Goal: Information Seeking & Learning: Compare options

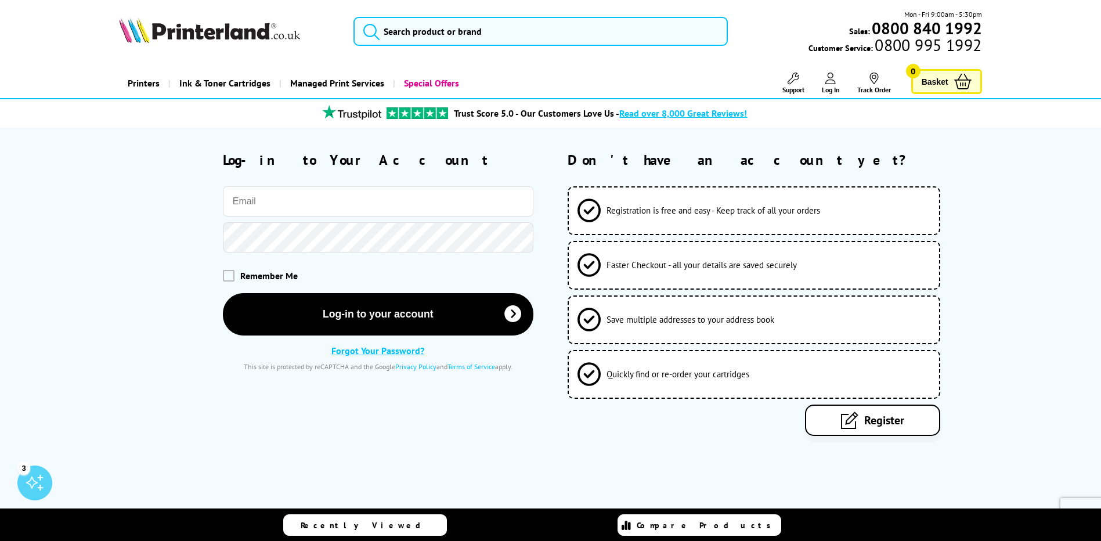
click at [387, 200] on input "email" at bounding box center [378, 201] width 310 height 30
click at [309, 198] on input "email" at bounding box center [378, 201] width 310 height 30
type input "[EMAIL_ADDRESS][DOMAIN_NAME]"
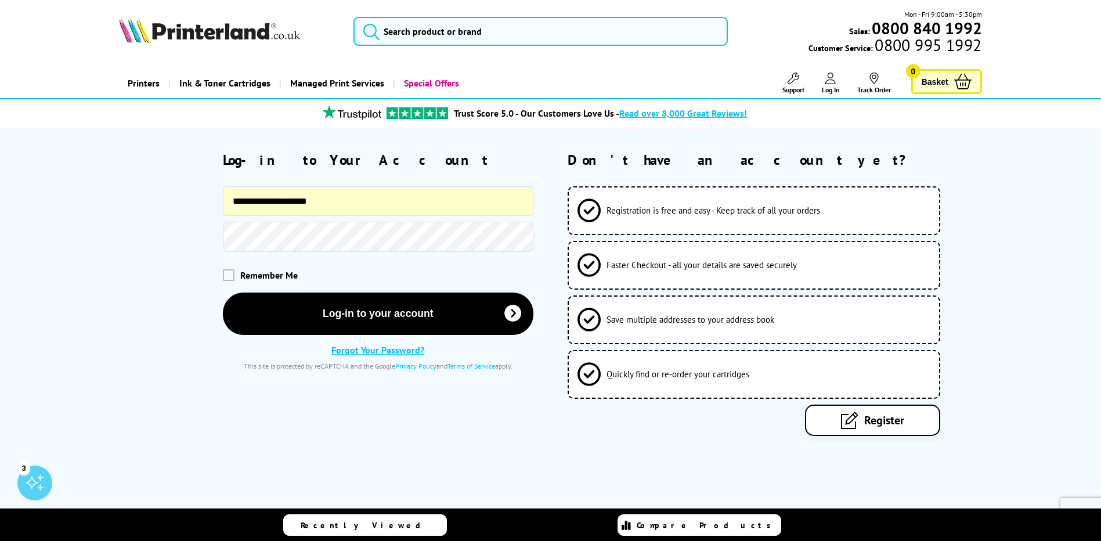
click at [528, 234] on span at bounding box center [526, 237] width 9 height 9
click at [223, 292] on button "Log-in to your account" at bounding box center [378, 313] width 310 height 42
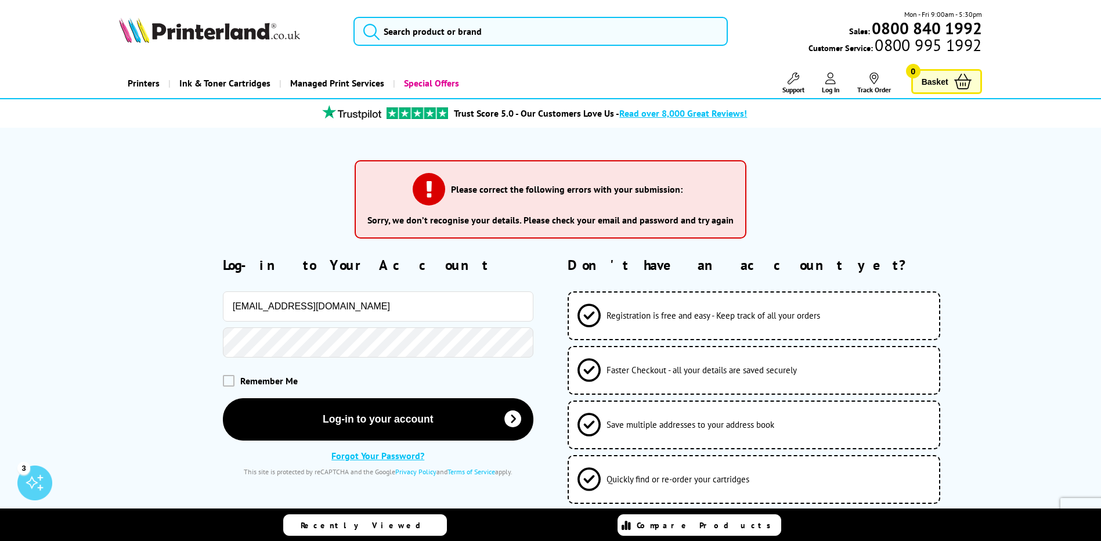
click at [396, 453] on link "Forgot Your Password?" at bounding box center [377, 456] width 93 height 12
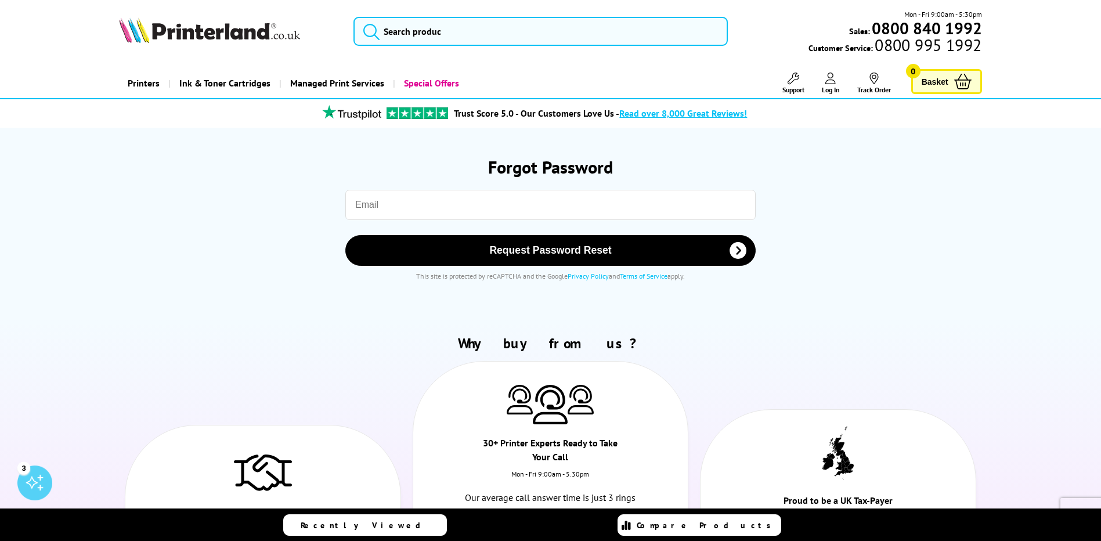
click at [373, 205] on input "email" at bounding box center [550, 205] width 410 height 30
click at [481, 218] on input "email" at bounding box center [550, 205] width 410 height 30
type input "[EMAIL_ADDRESS][DOMAIN_NAME]"
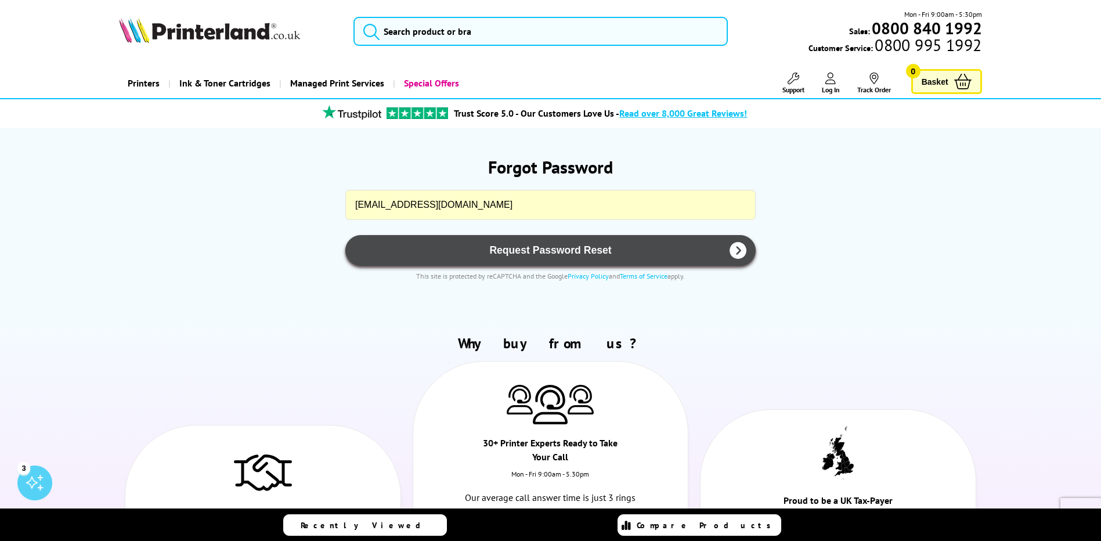
click at [523, 248] on span "Request Password Reset" at bounding box center [550, 250] width 380 height 12
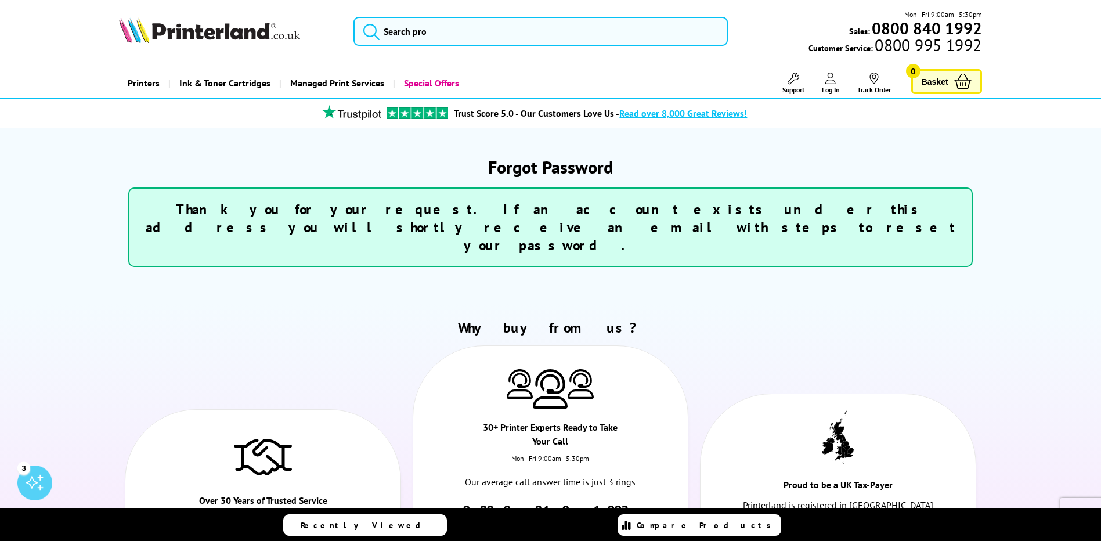
click at [828, 82] on icon at bounding box center [830, 79] width 10 height 12
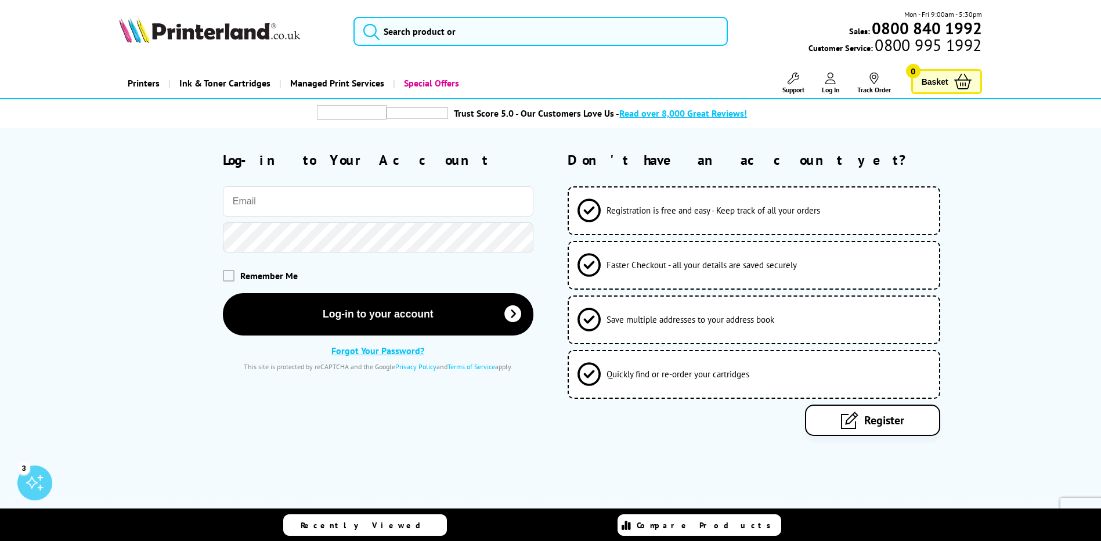
click at [330, 202] on input "email" at bounding box center [378, 201] width 310 height 30
click at [847, 419] on icon at bounding box center [849, 419] width 17 height 17
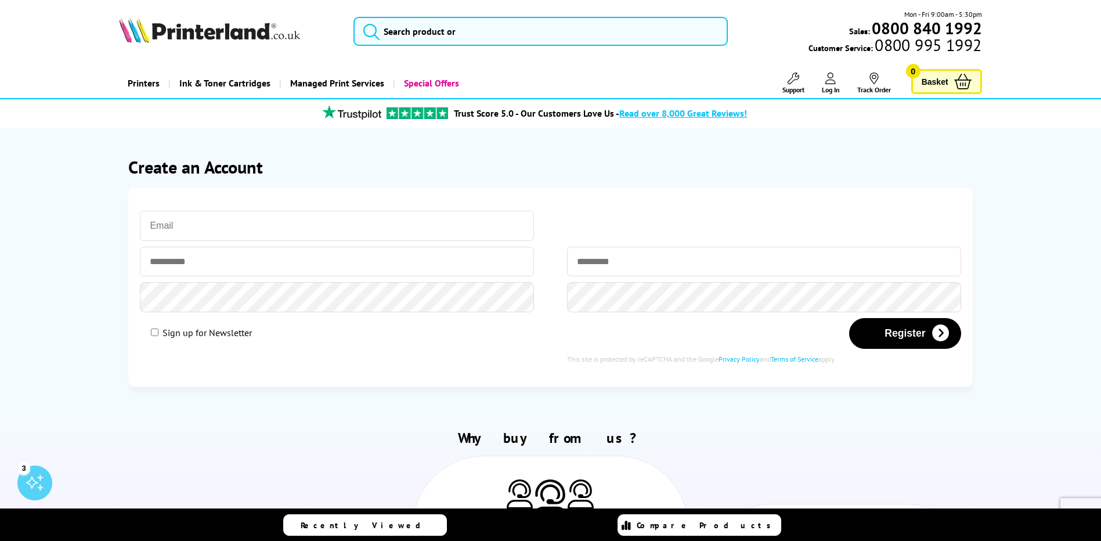
click at [250, 222] on input "email" at bounding box center [337, 226] width 394 height 30
type input "[PERSON_NAME][EMAIL_ADDRESS][DOMAIN_NAME],[GEOGRAPHIC_DATA]"
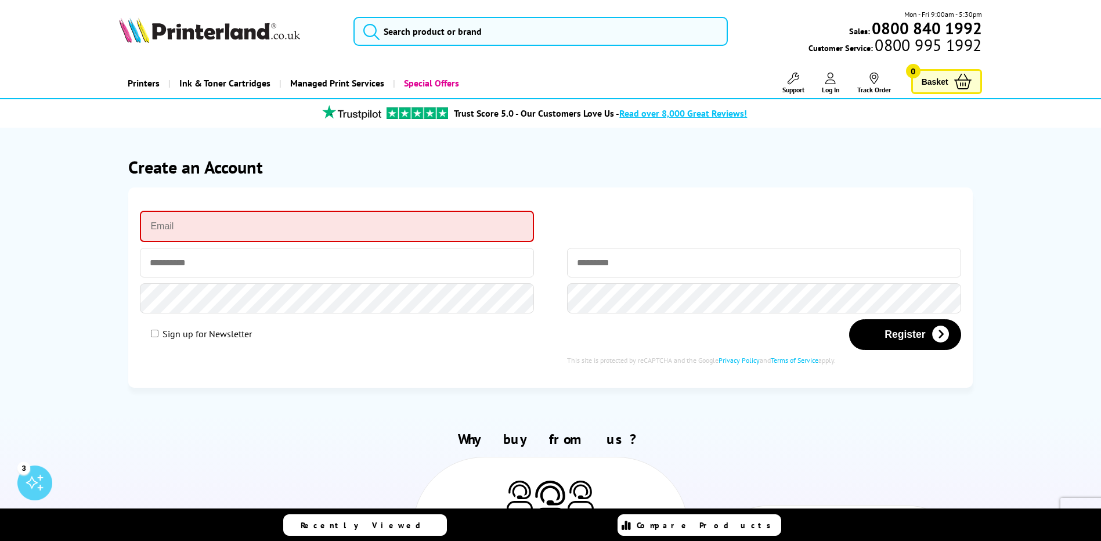
type input "elaine@thechristopher.co.uk"
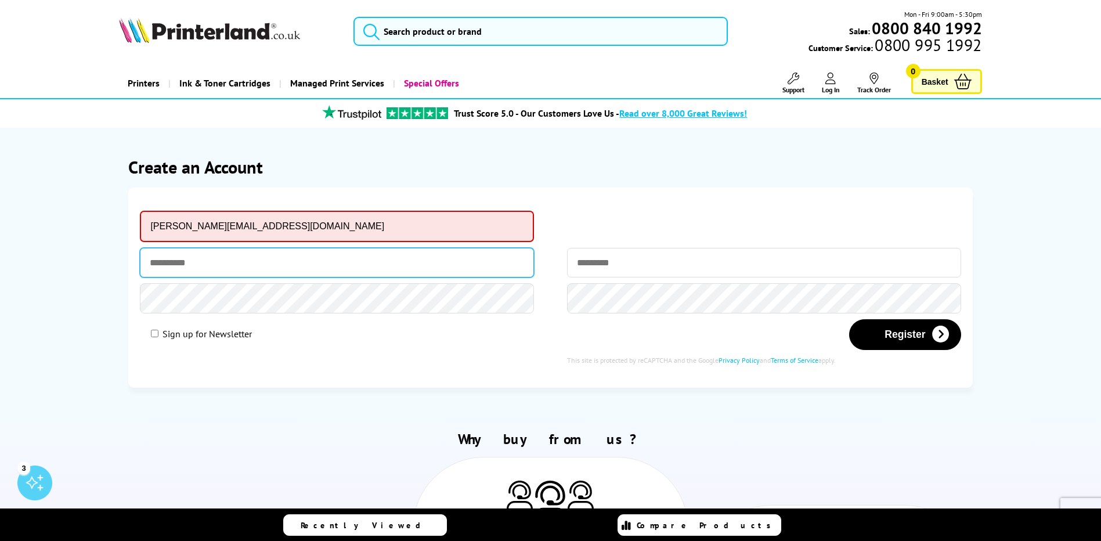
type input "******"
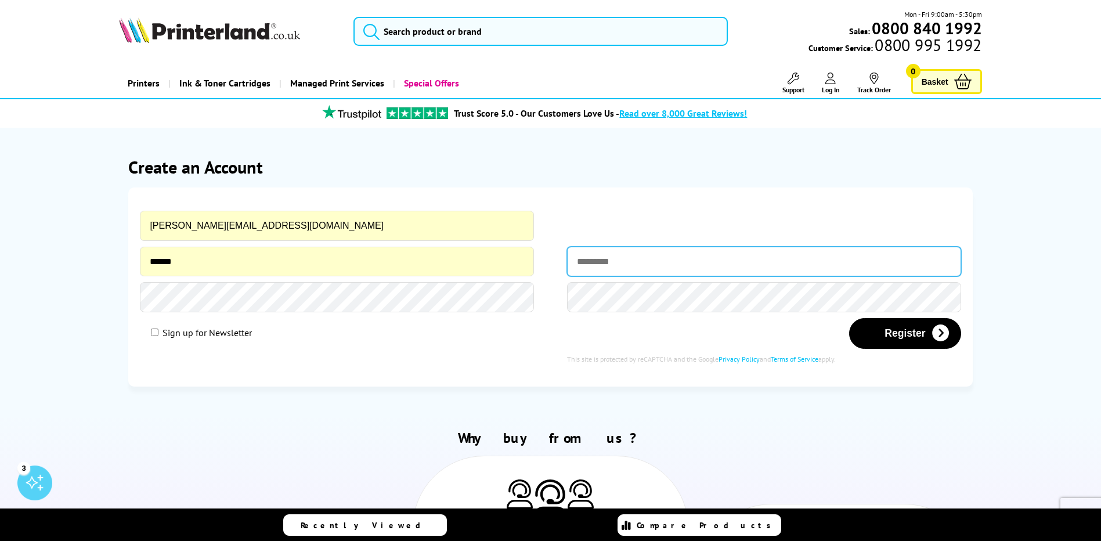
type input "*****"
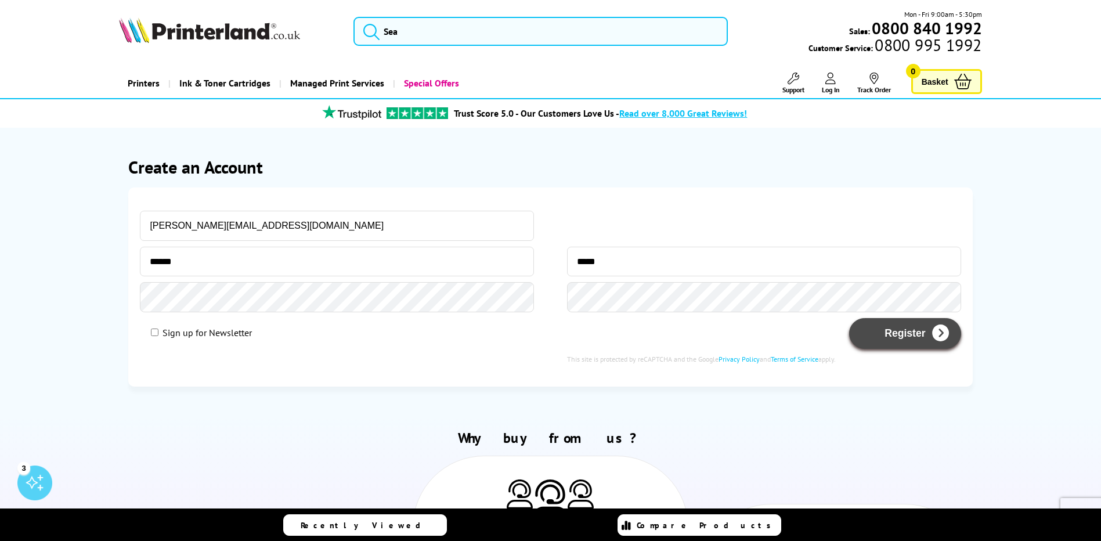
click at [926, 339] on button "Register" at bounding box center [904, 333] width 111 height 31
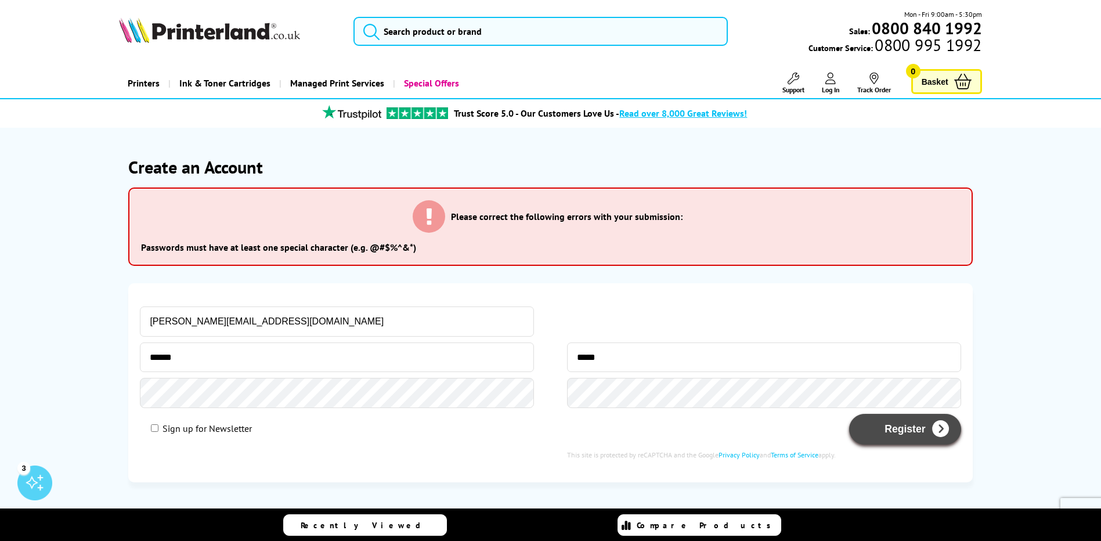
click at [904, 427] on button "Register" at bounding box center [904, 429] width 111 height 31
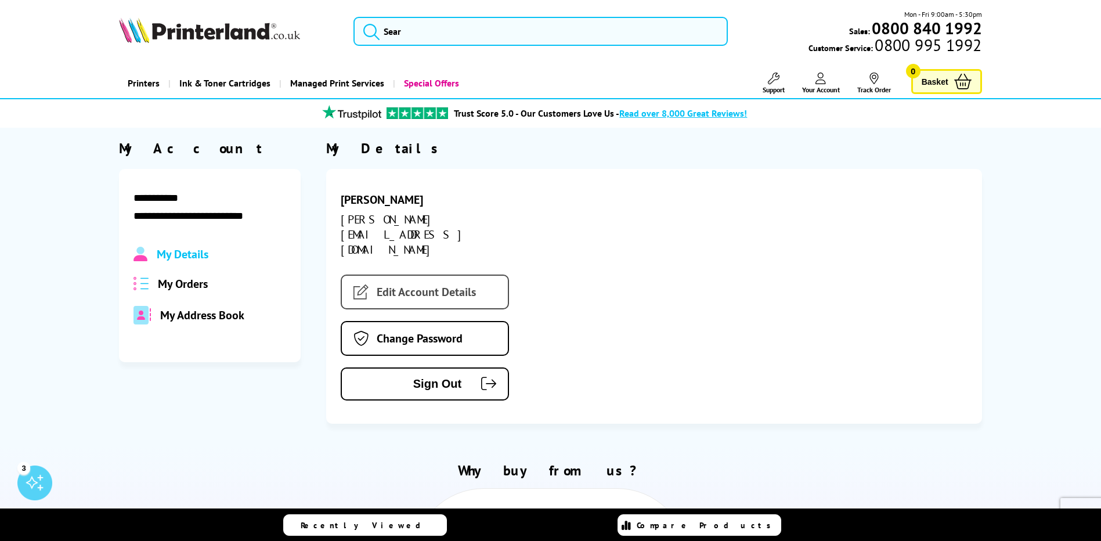
click at [406, 275] on link "Edit Account Details" at bounding box center [425, 292] width 168 height 35
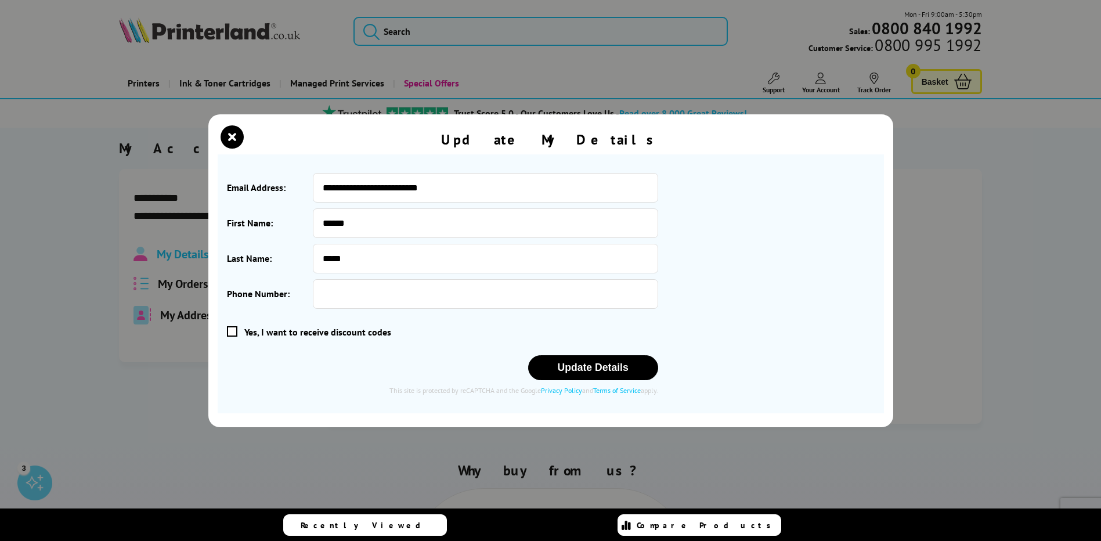
click at [230, 330] on span at bounding box center [232, 331] width 10 height 10
click at [229, 332] on input "checkbox" at bounding box center [229, 332] width 0 height 0
click at [598, 370] on button "Update Details" at bounding box center [593, 367] width 130 height 25
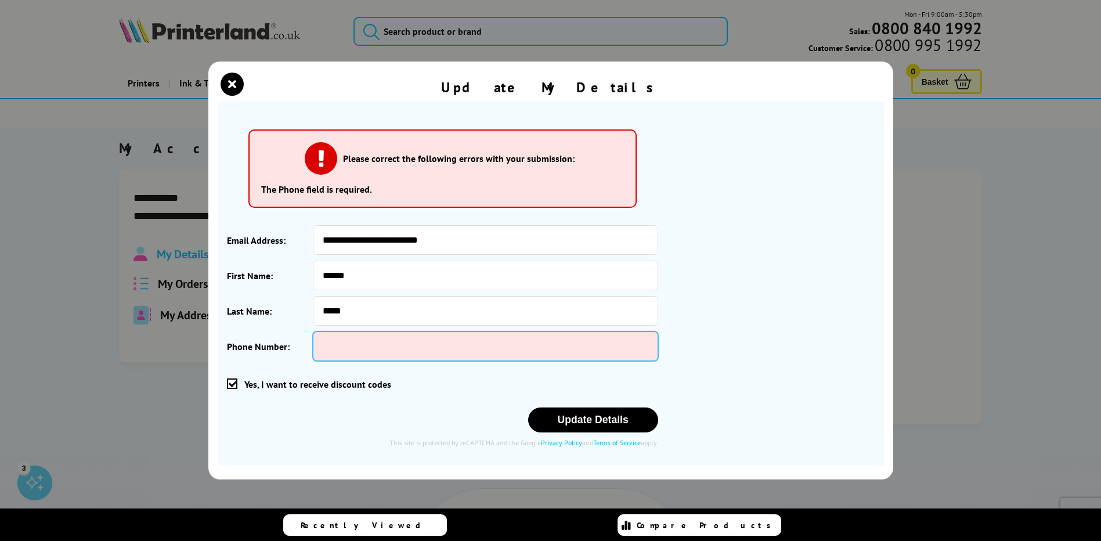
click at [374, 340] on input "Phone Number:" at bounding box center [485, 346] width 345 height 30
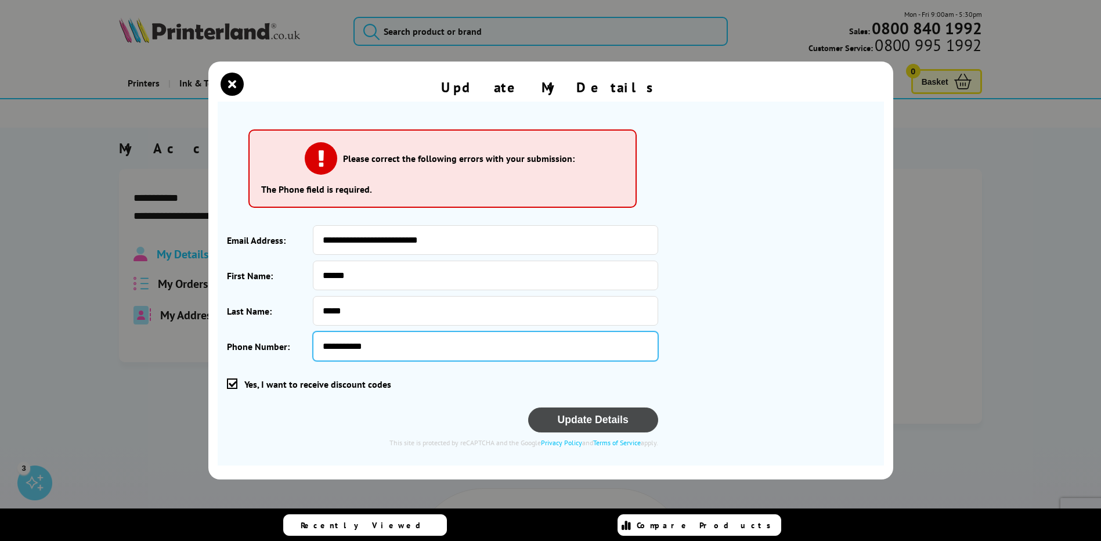
type input "**********"
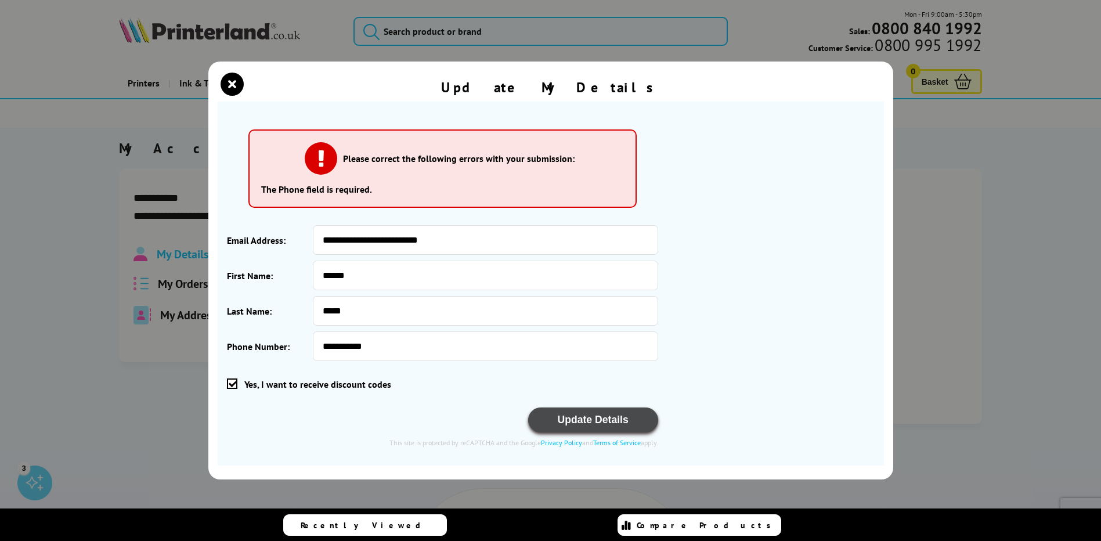
click at [609, 419] on button "Update Details" at bounding box center [593, 419] width 130 height 25
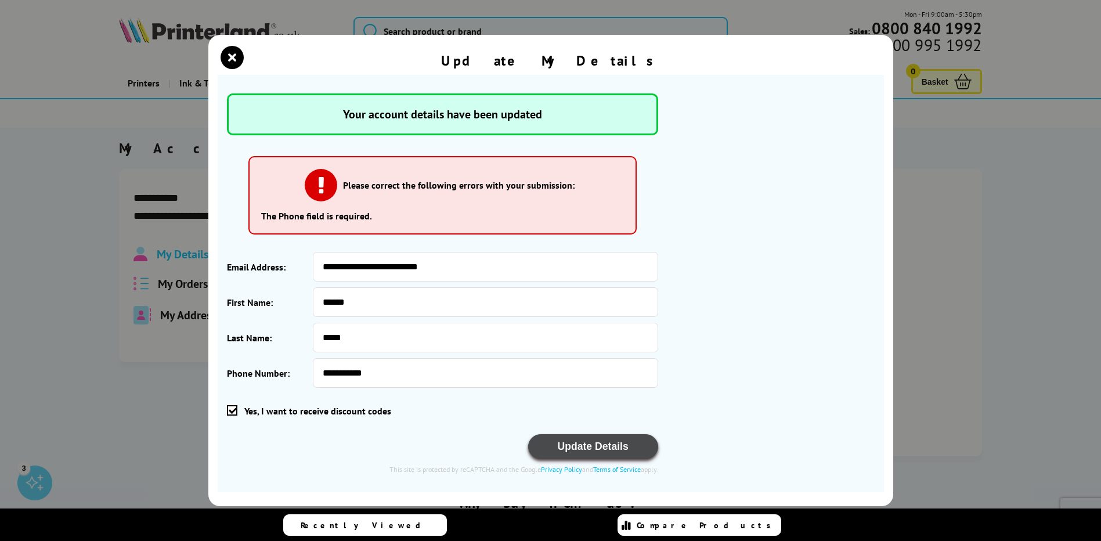
click at [602, 445] on button "Update Details" at bounding box center [593, 446] width 130 height 25
drag, startPoint x: 870, startPoint y: 182, endPoint x: 869, endPoint y: 189, distance: 7.1
click at [870, 186] on div "**********" at bounding box center [551, 283] width 648 height 380
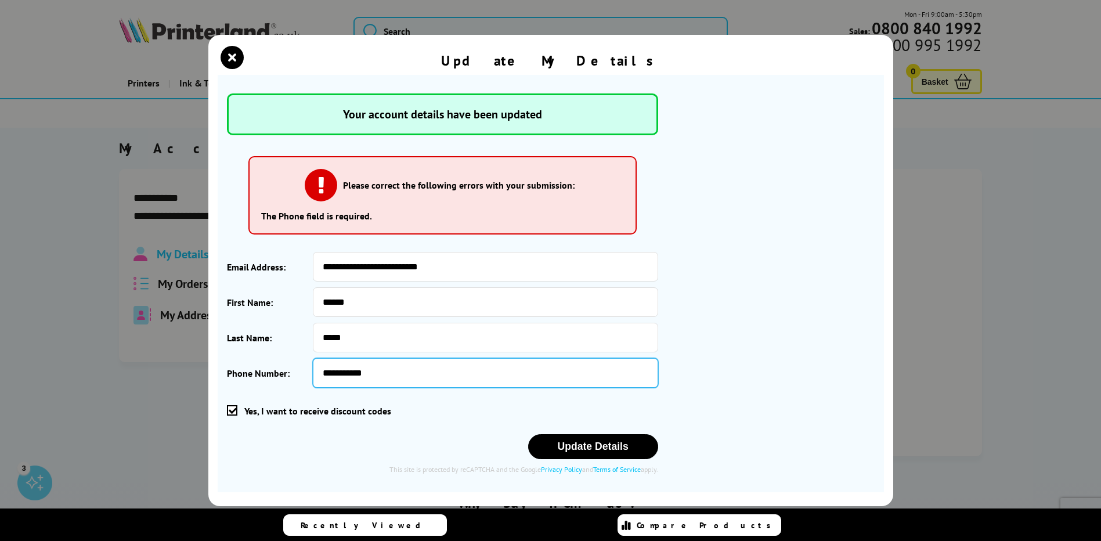
click at [337, 375] on input "**********" at bounding box center [485, 373] width 345 height 30
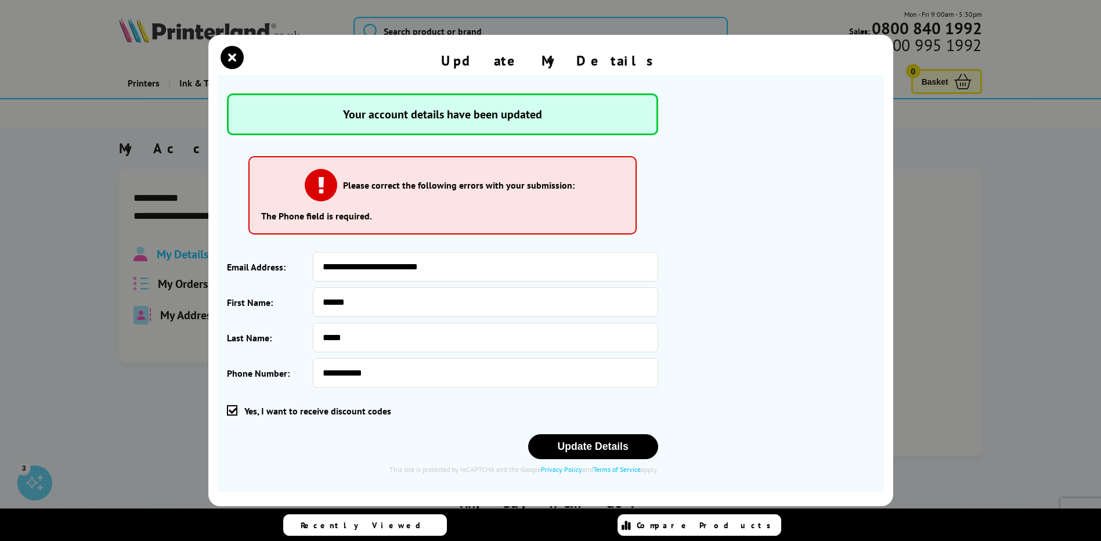
click at [230, 446] on div "Update Details" at bounding box center [442, 446] width 431 height 25
click at [230, 60] on icon "close modal" at bounding box center [232, 57] width 23 height 23
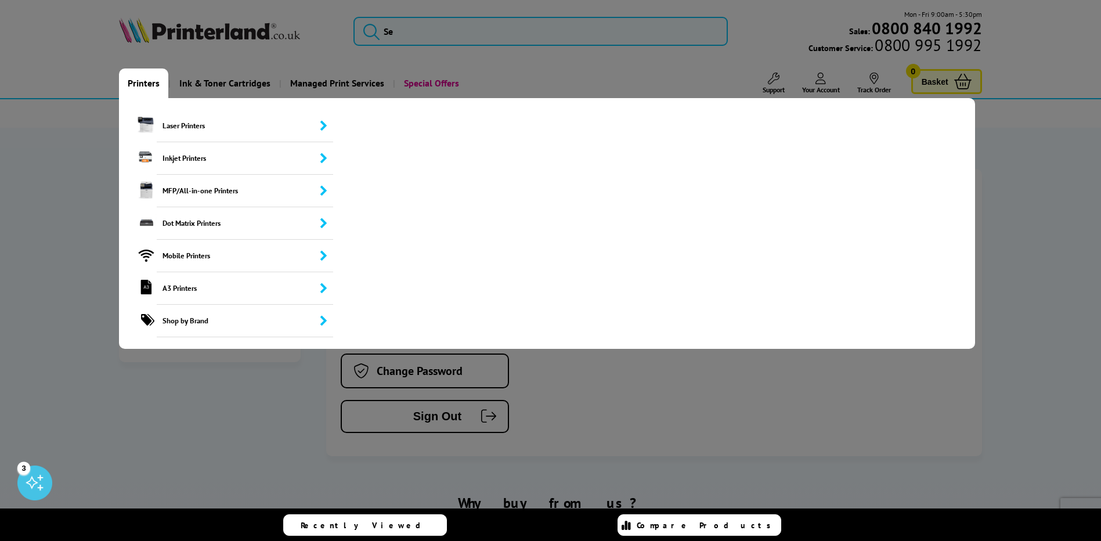
click at [139, 75] on link "Printers" at bounding box center [143, 83] width 49 height 30
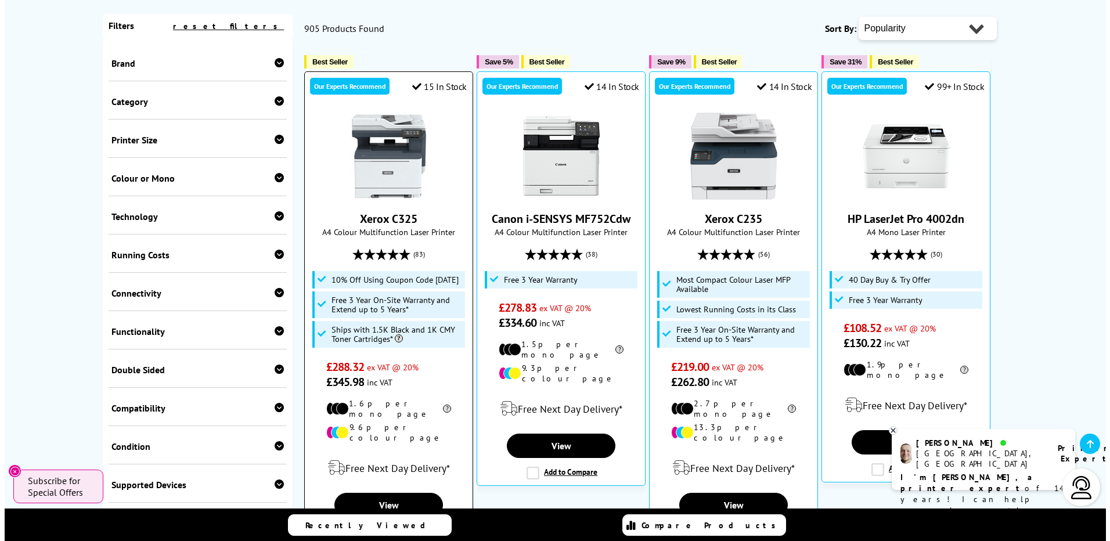
scroll to position [290, 0]
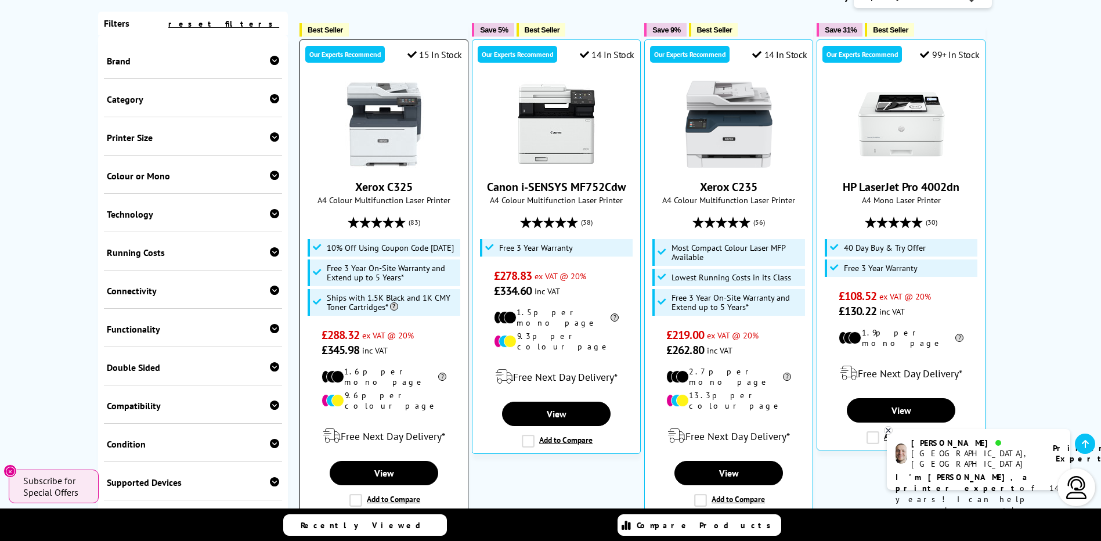
click at [355, 494] on label "Add to Compare" at bounding box center [384, 500] width 71 height 13
click at [0, 0] on input "Add to Compare" at bounding box center [0, 0] width 0 height 0
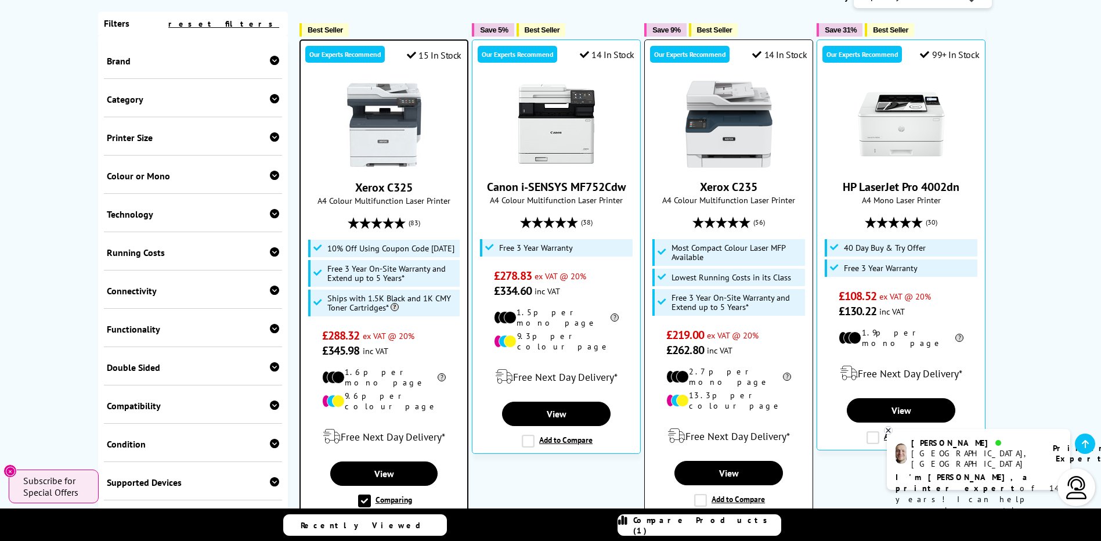
click at [699, 494] on label "Add to Compare" at bounding box center [729, 500] width 71 height 13
click at [0, 0] on input "Add to Compare" at bounding box center [0, 0] width 0 height 0
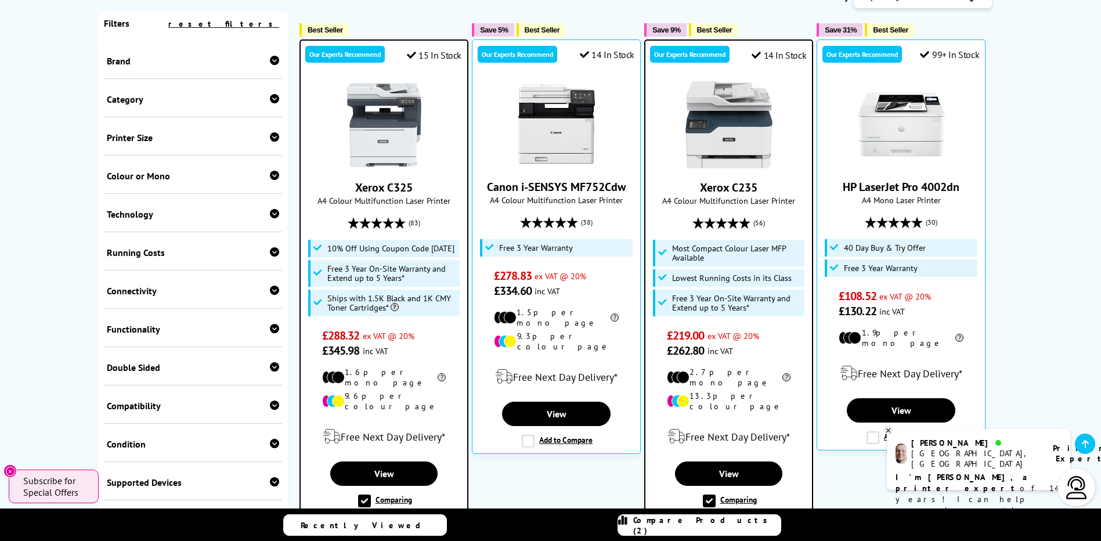
click at [703, 523] on span "Compare Products (2)" at bounding box center [706, 525] width 147 height 21
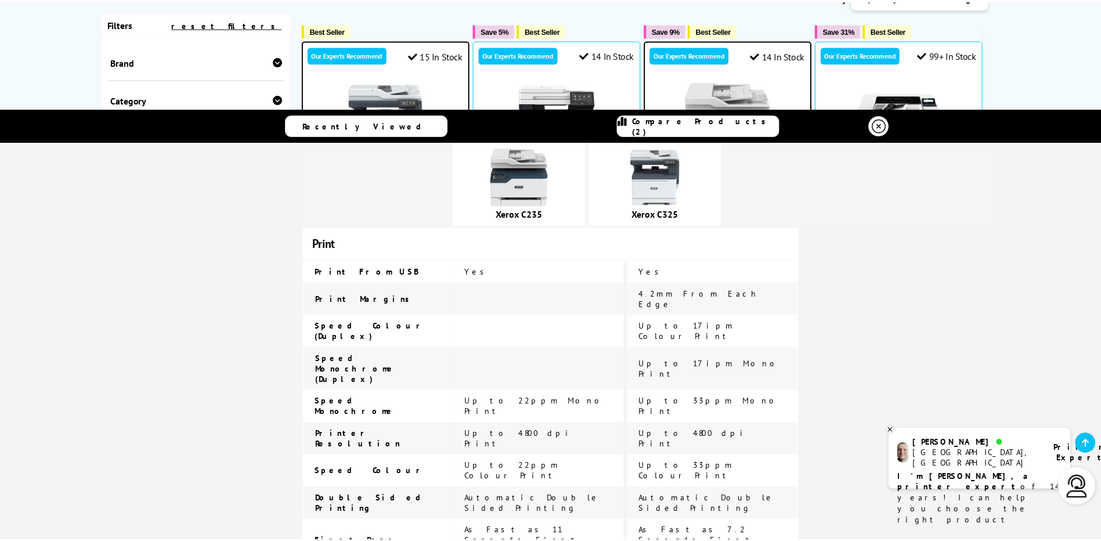
scroll to position [0, 0]
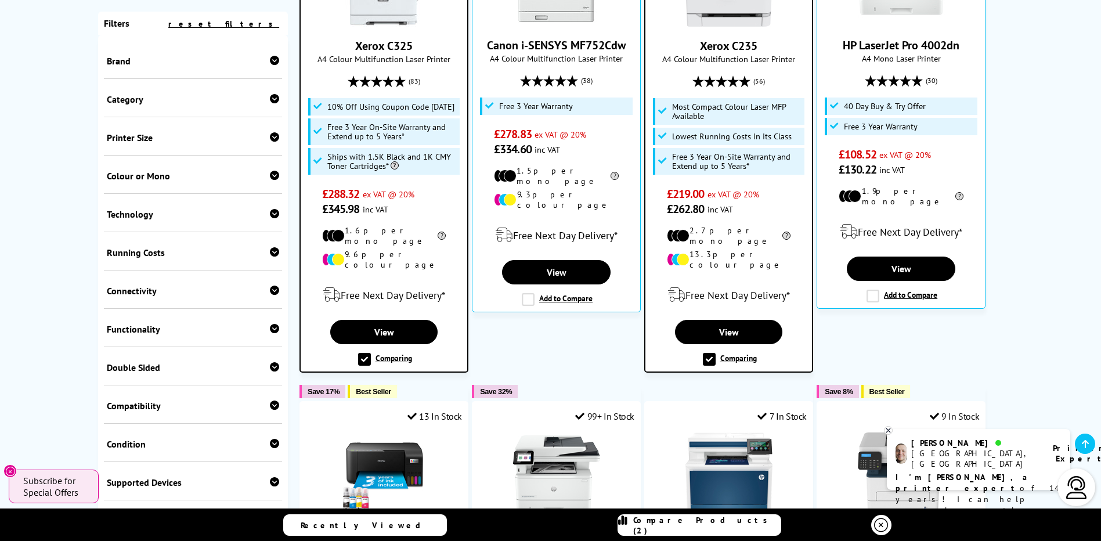
scroll to position [464, 0]
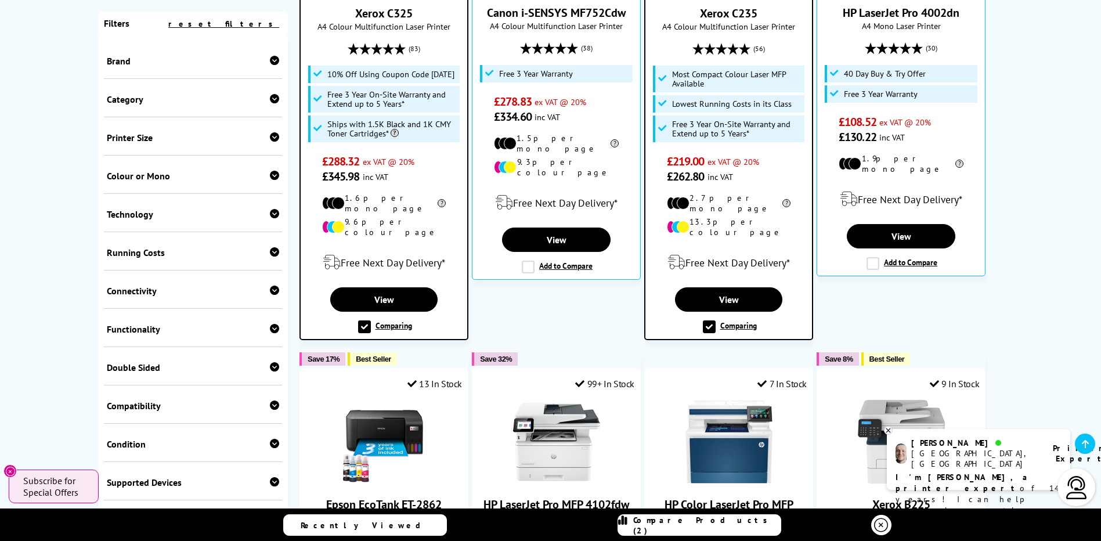
click at [273, 293] on icon at bounding box center [274, 290] width 9 height 9
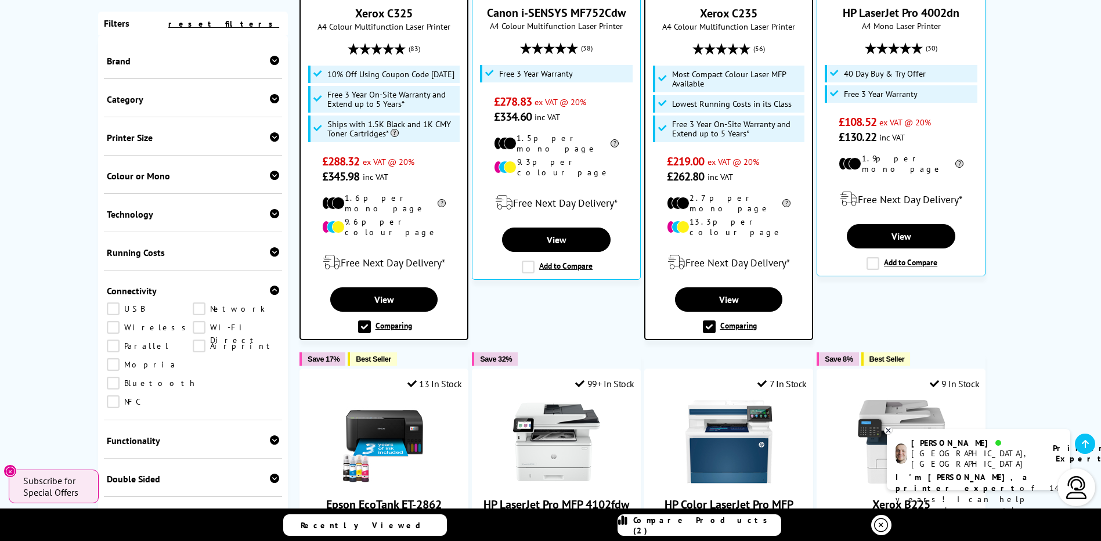
click at [112, 331] on link "Wireless" at bounding box center [150, 327] width 86 height 13
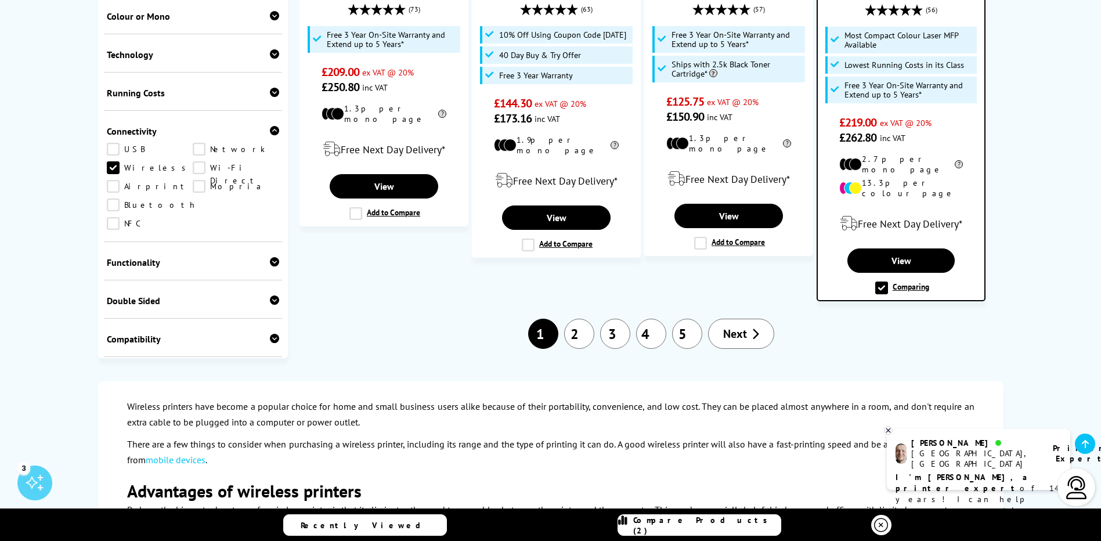
scroll to position [1567, 0]
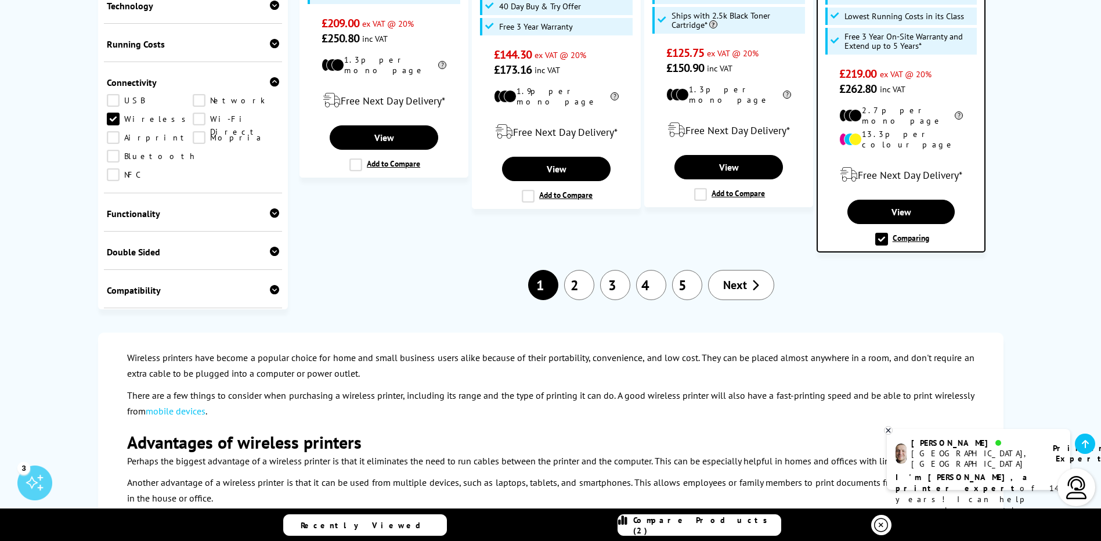
click at [268, 246] on div "Double Sided" at bounding box center [193, 252] width 173 height 12
click at [114, 263] on link "Print" at bounding box center [150, 269] width 86 height 13
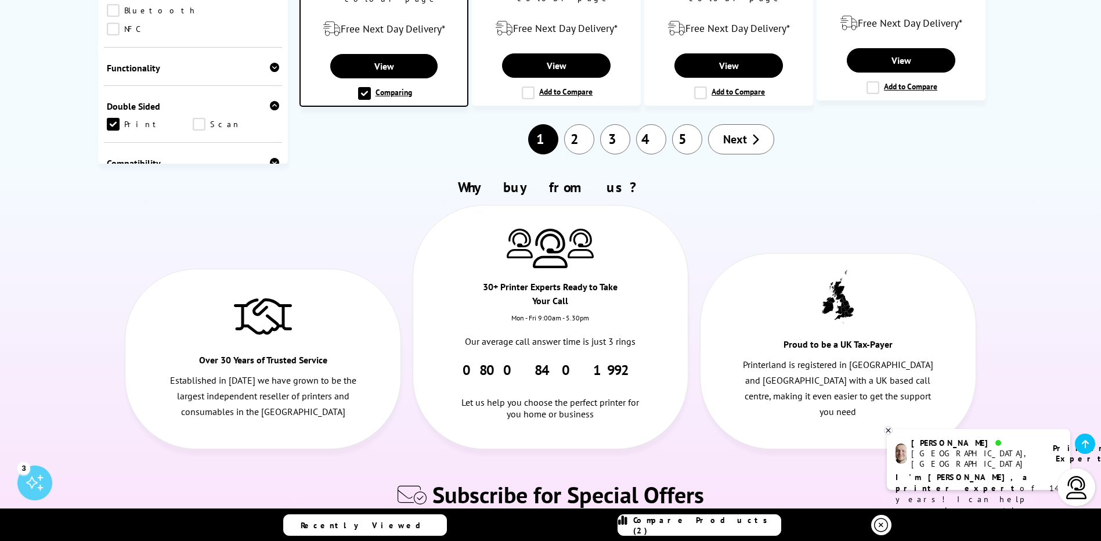
click at [195, 118] on link "Scan" at bounding box center [236, 124] width 86 height 13
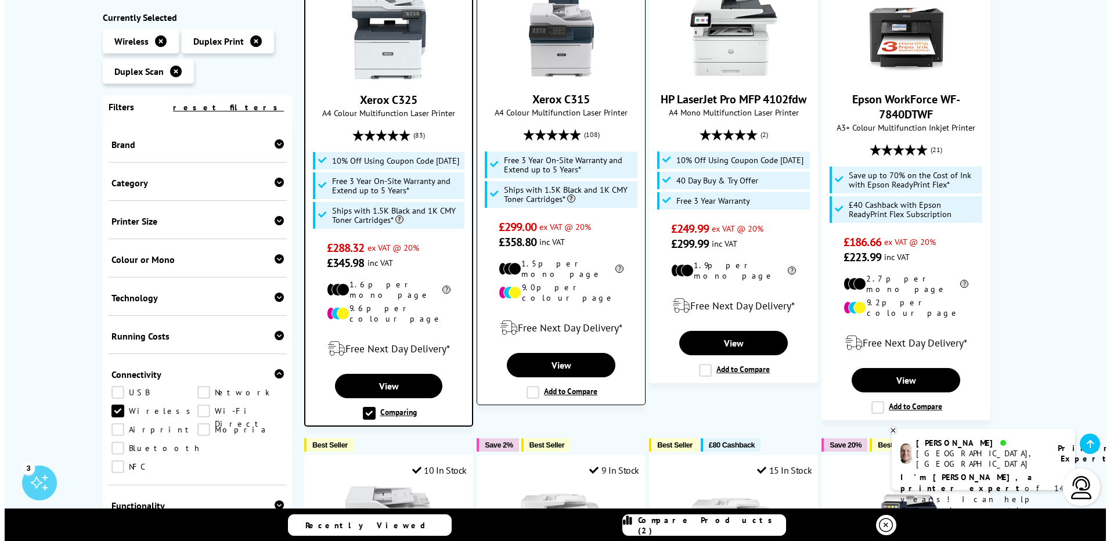
scroll to position [290, 0]
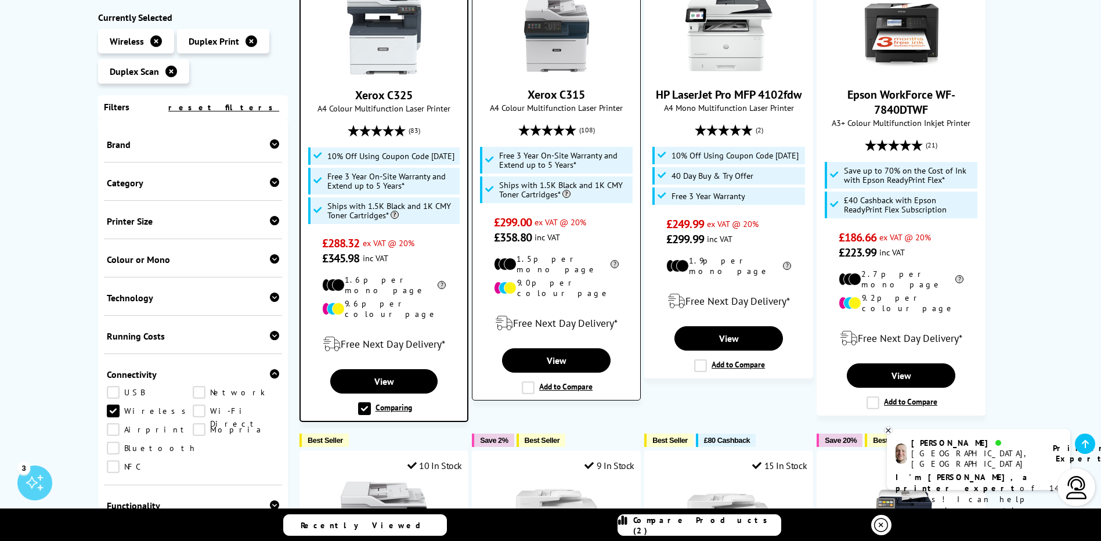
click at [525, 381] on label "Add to Compare" at bounding box center [557, 387] width 71 height 13
click at [0, 0] on input "Add to Compare" at bounding box center [0, 0] width 0 height 0
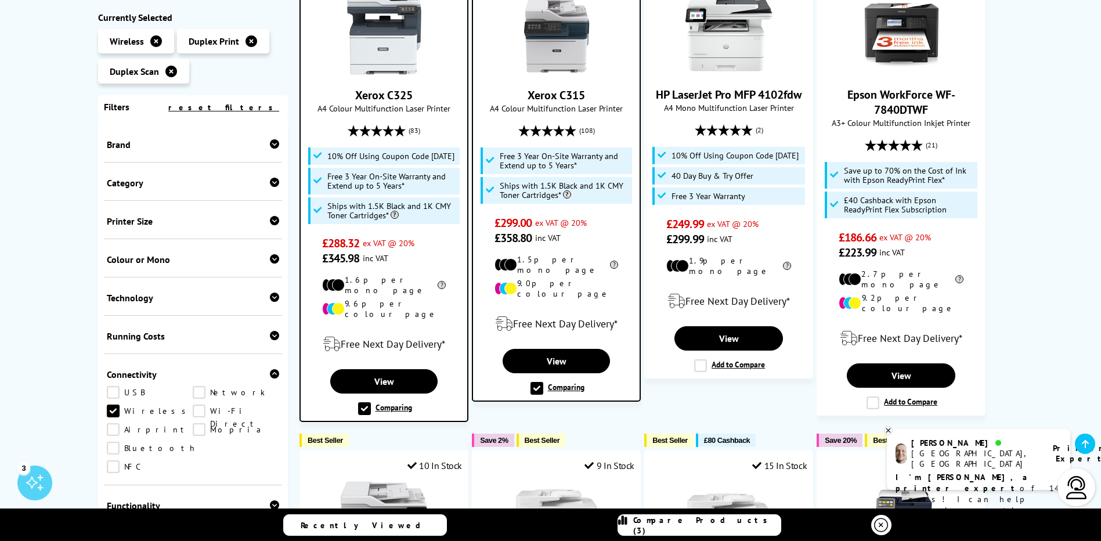
click at [700, 528] on span "Compare Products (3)" at bounding box center [706, 525] width 147 height 21
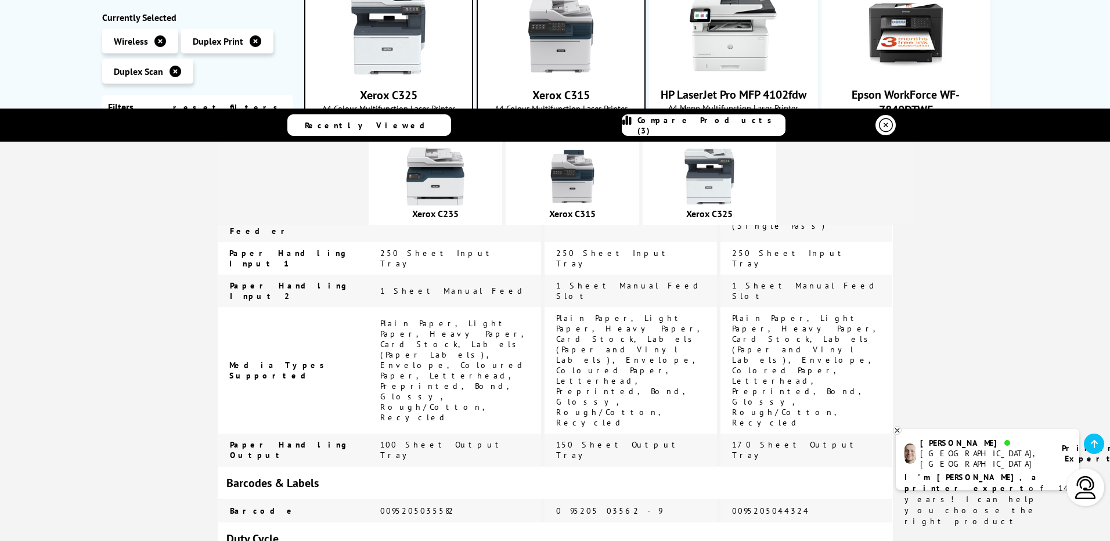
scroll to position [2647, 0]
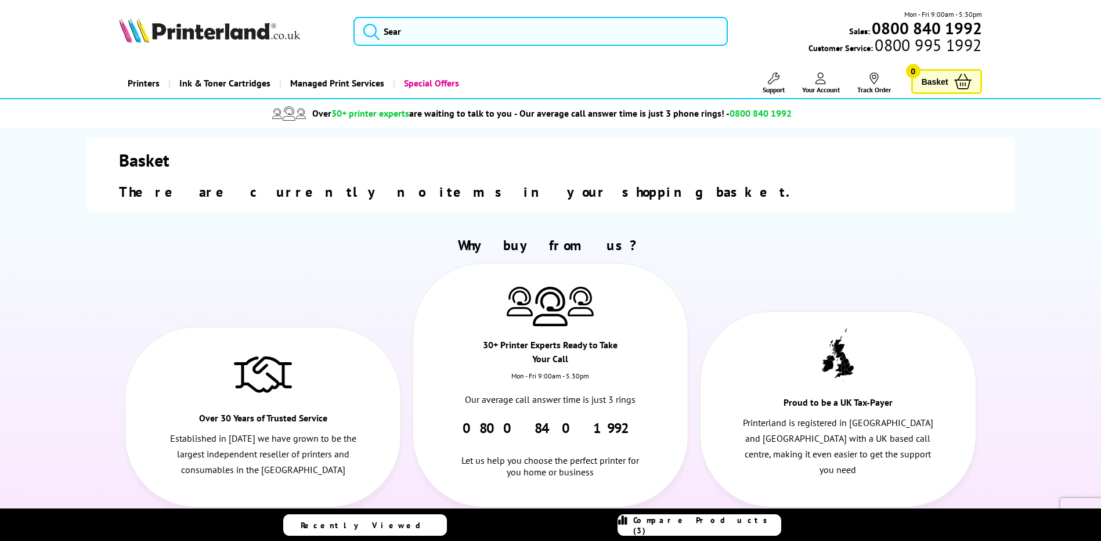
click at [185, 28] on img at bounding box center [209, 30] width 181 height 26
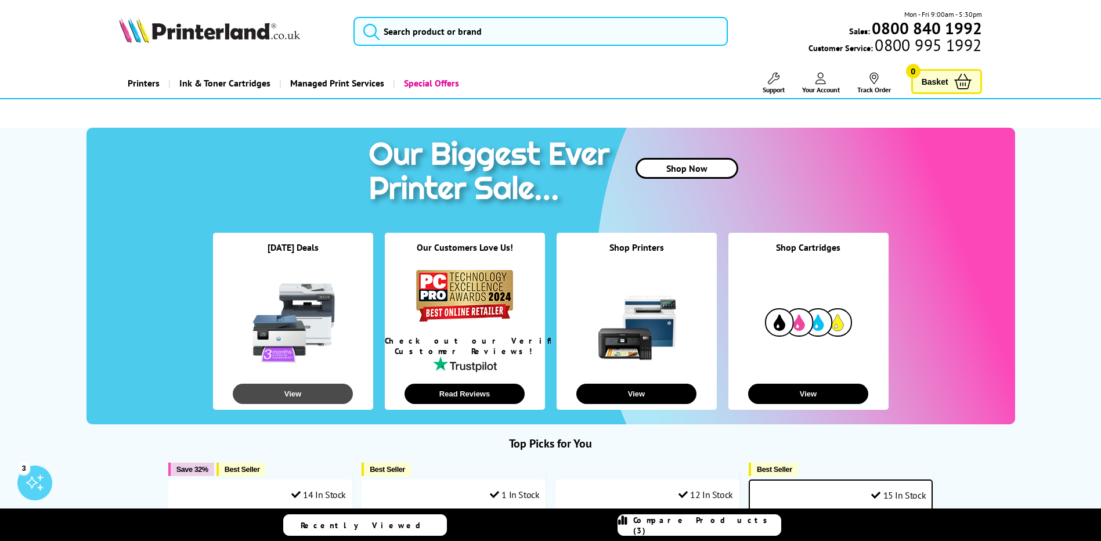
click at [313, 399] on button "View" at bounding box center [293, 394] width 120 height 20
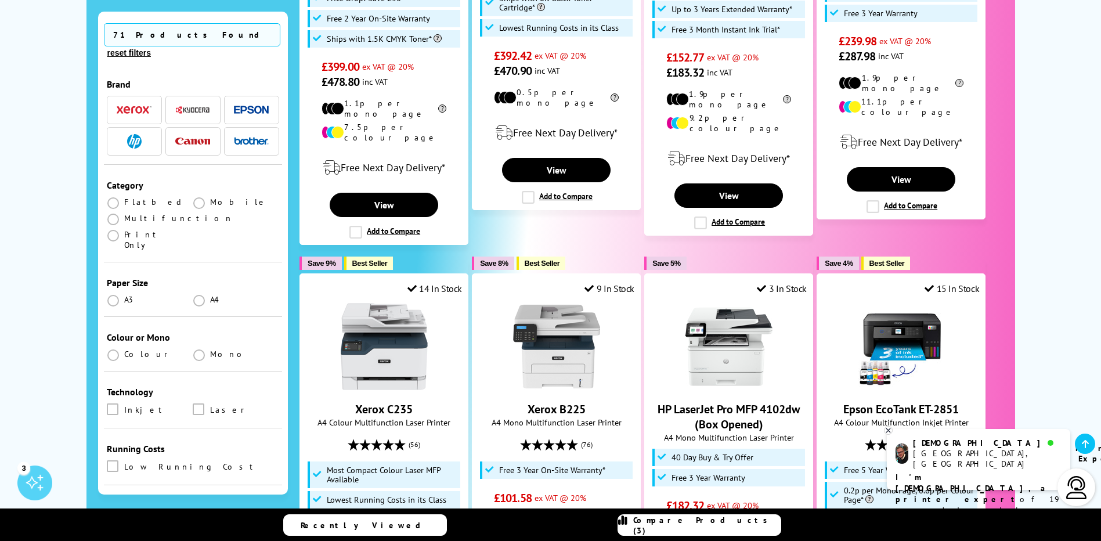
scroll to position [1045, 0]
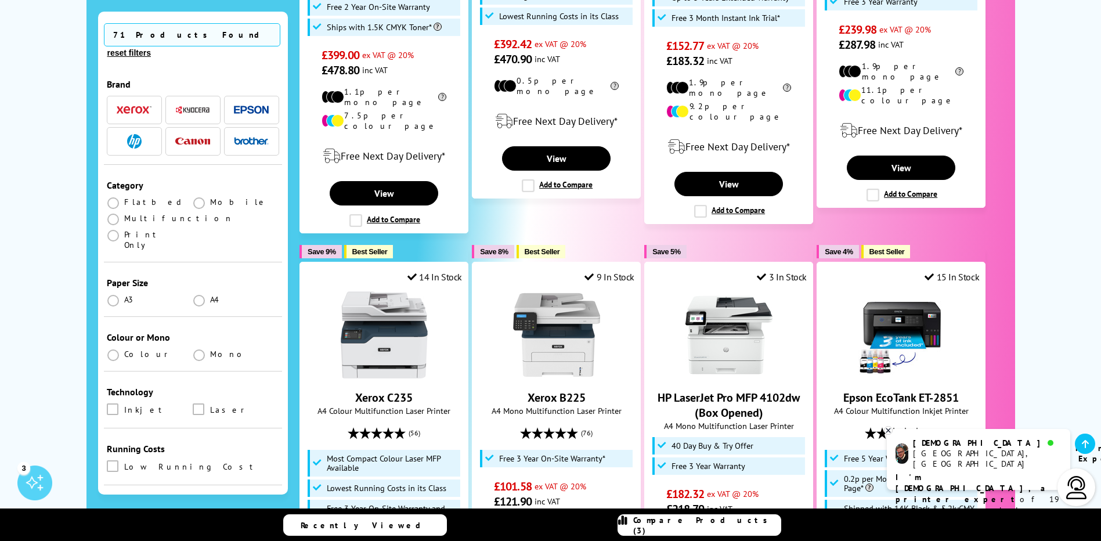
drag, startPoint x: 119, startPoint y: 203, endPoint x: 125, endPoint y: 208, distance: 8.2
click at [119, 213] on label at bounding box center [114, 218] width 15 height 10
click at [124, 215] on input "radio" at bounding box center [124, 215] width 0 height 0
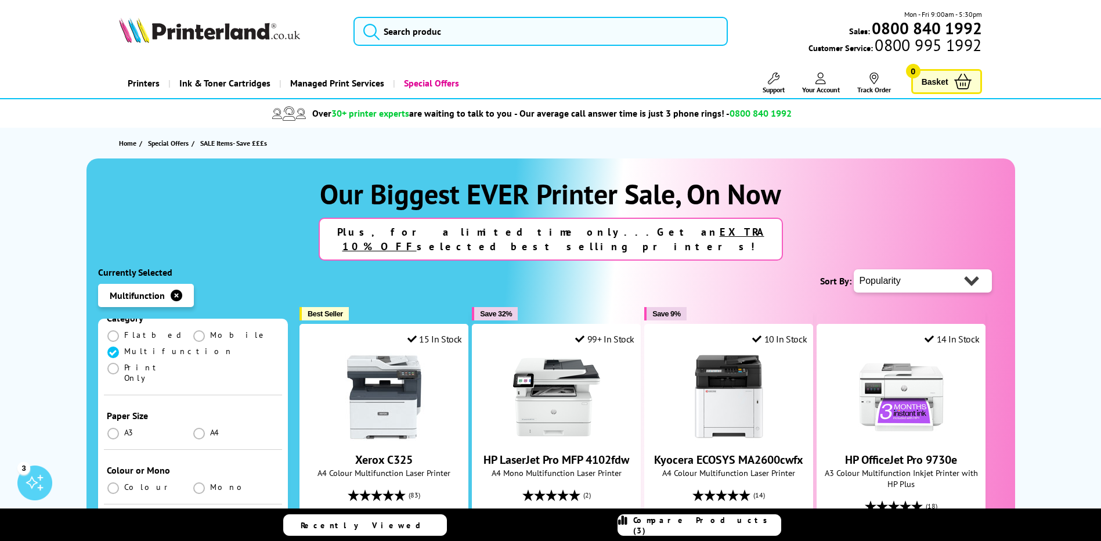
scroll to position [116, 0]
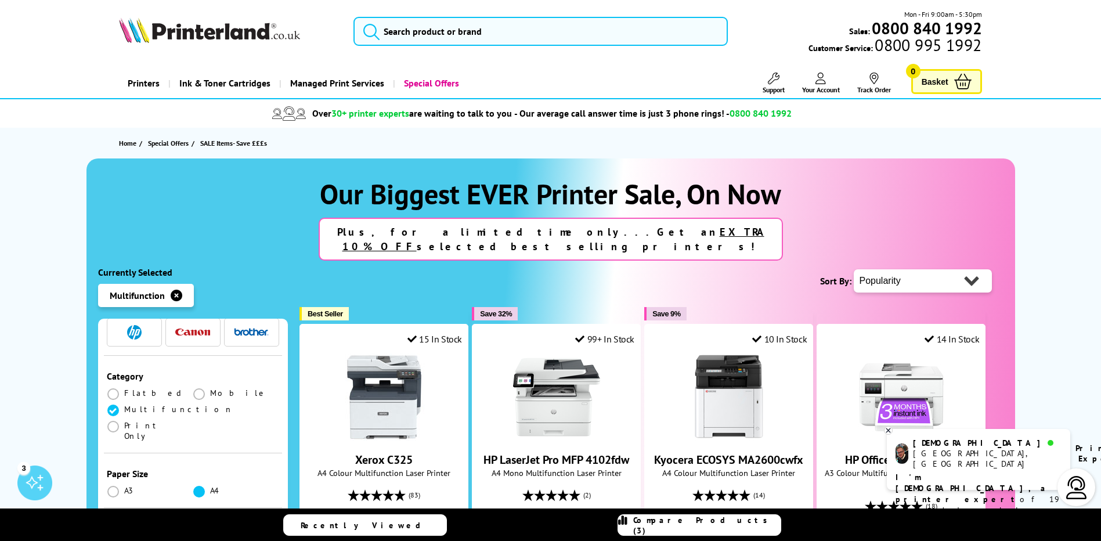
click at [196, 486] on span at bounding box center [199, 492] width 12 height 12
click at [210, 487] on input "radio" at bounding box center [210, 487] width 0 height 0
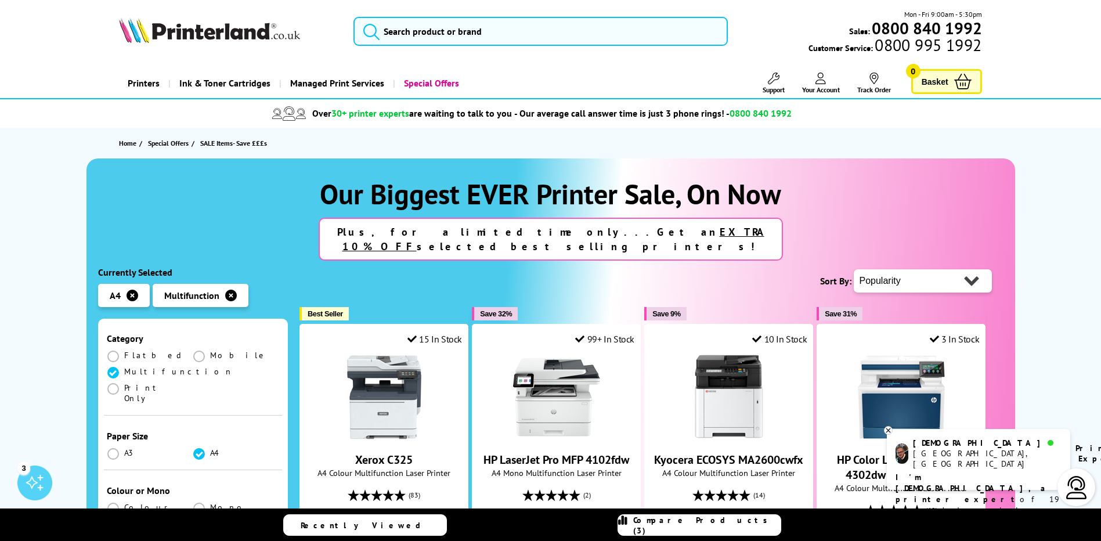
scroll to position [174, 0]
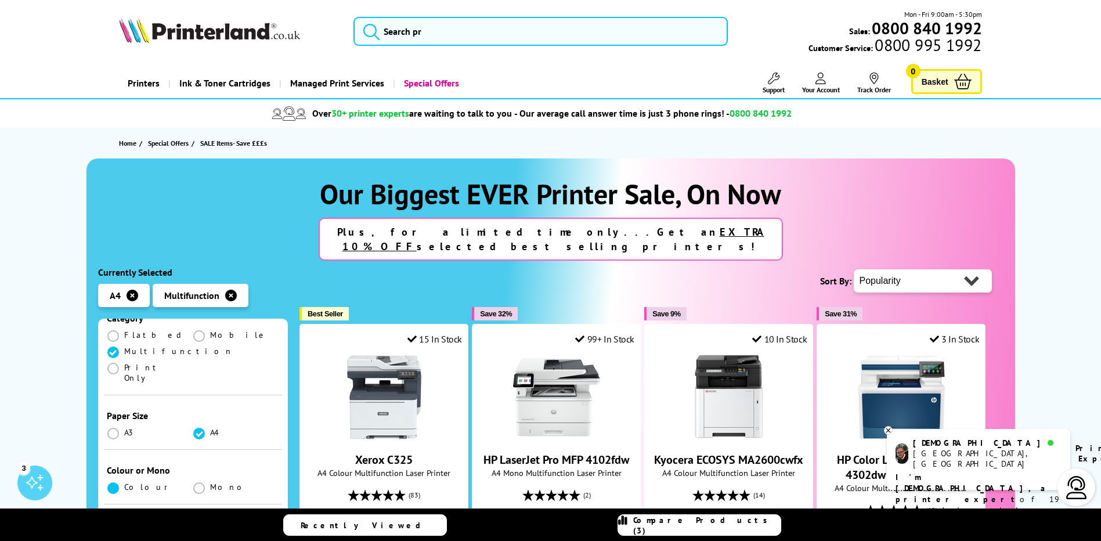
click at [114, 482] on span at bounding box center [113, 488] width 12 height 12
click at [124, 483] on input "radio" at bounding box center [124, 483] width 0 height 0
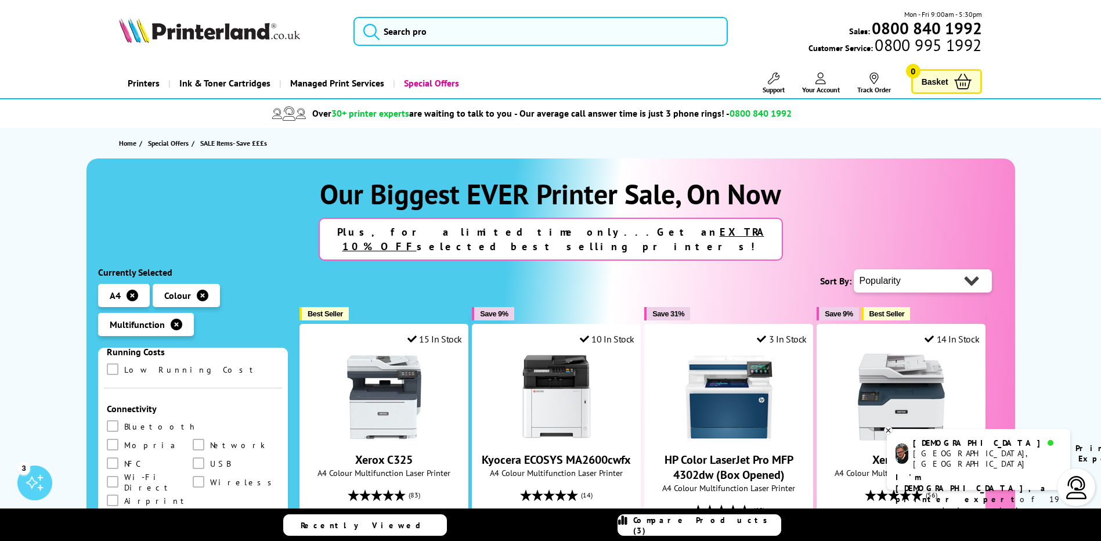
scroll to position [464, 0]
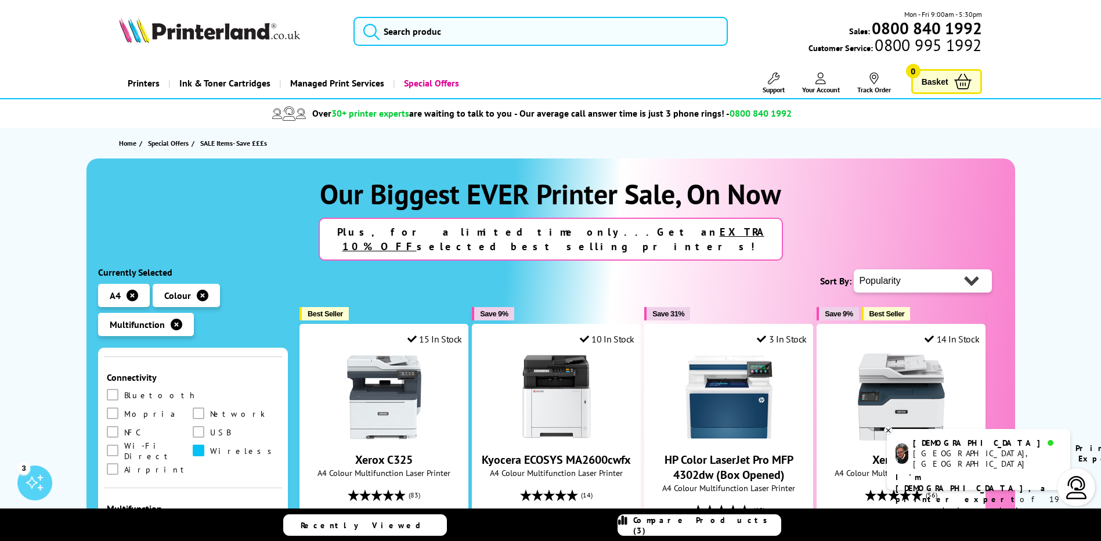
click at [193, 445] on span at bounding box center [199, 451] width 12 height 12
click at [210, 446] on input "checkbox" at bounding box center [210, 446] width 0 height 0
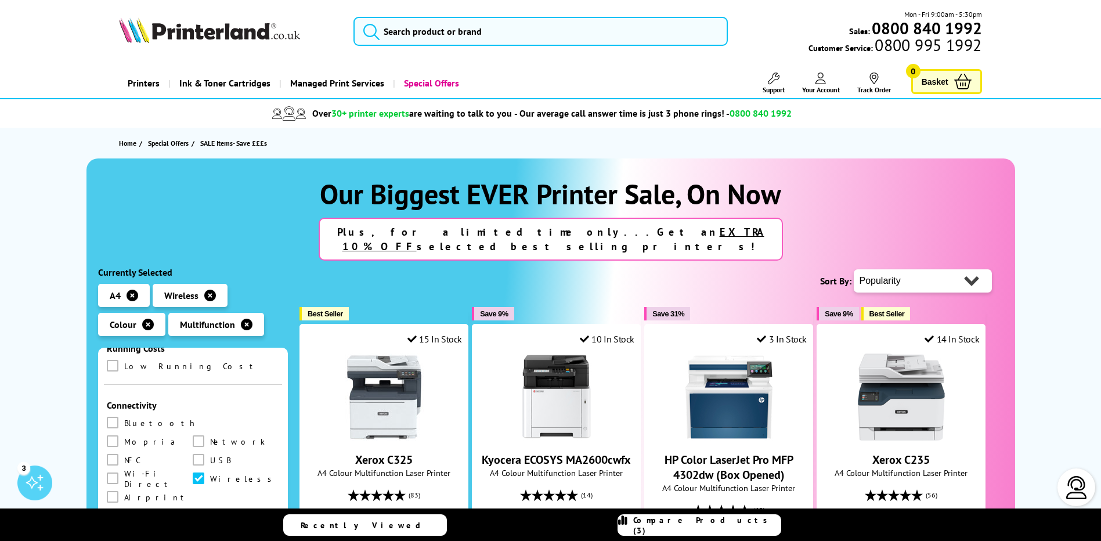
scroll to position [464, 0]
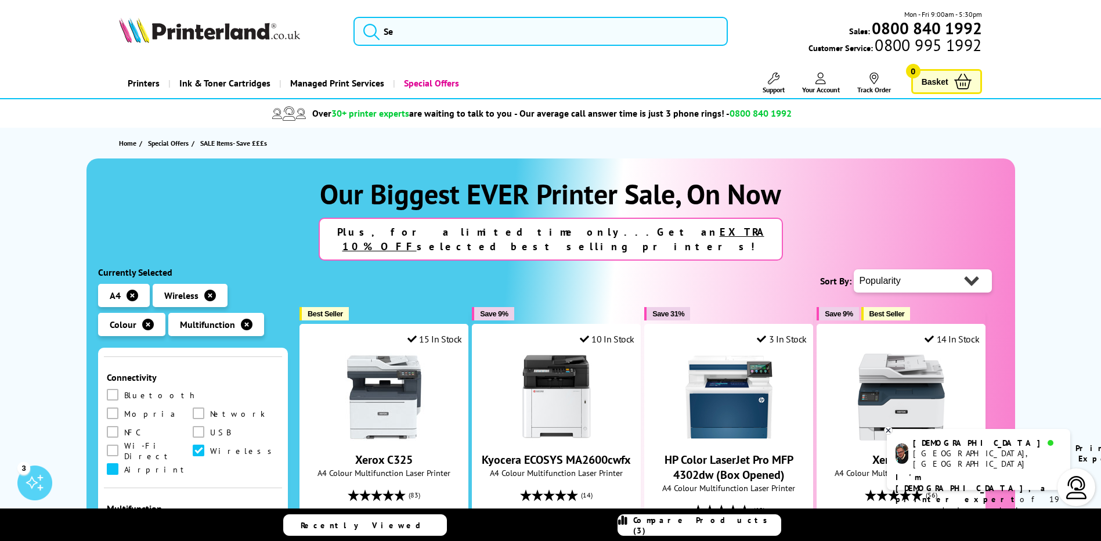
click at [118, 463] on span at bounding box center [113, 469] width 12 height 12
click at [124, 465] on input "checkbox" at bounding box center [124, 465] width 0 height 0
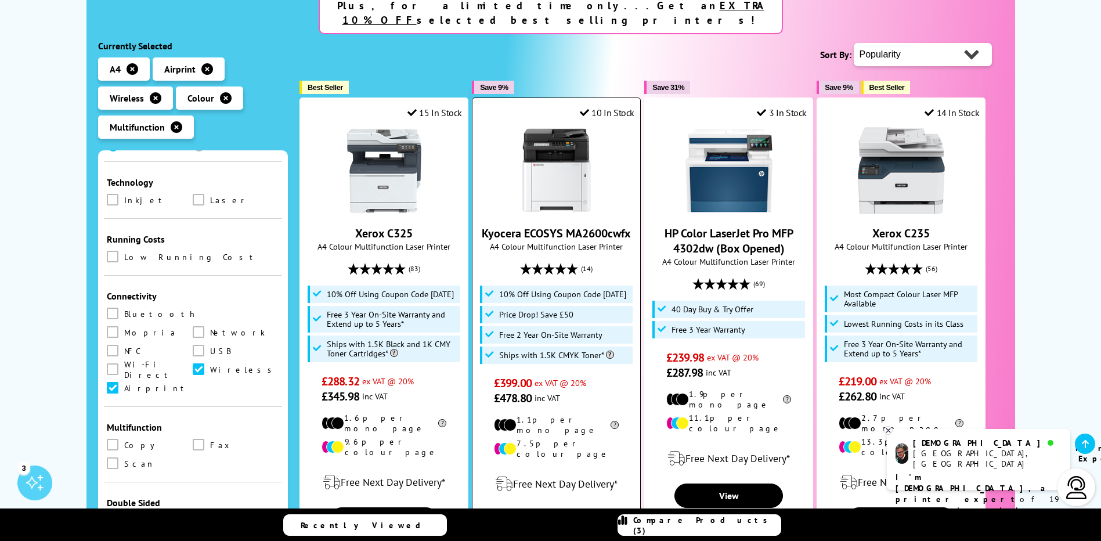
scroll to position [232, 0]
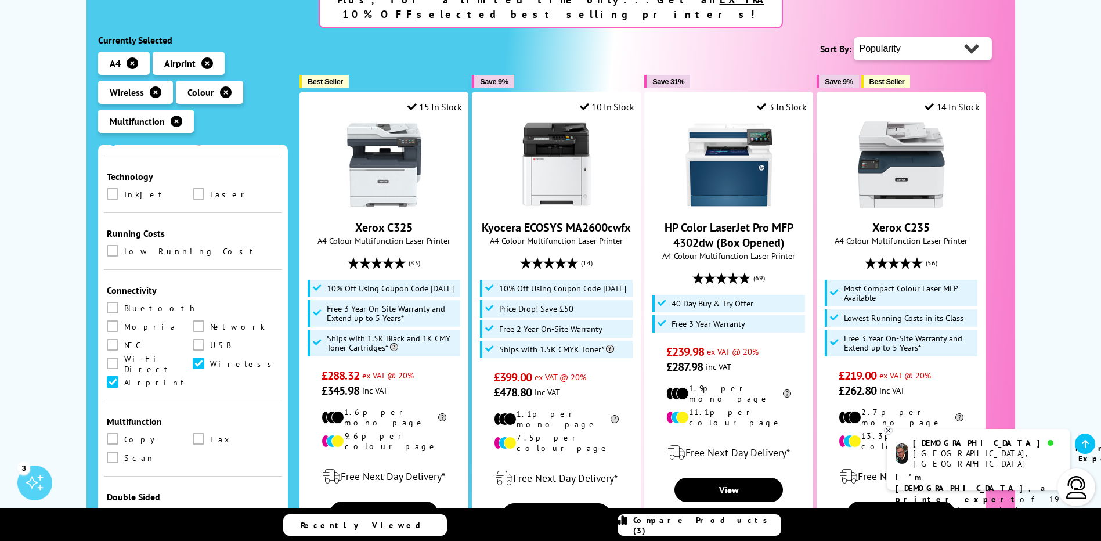
click at [111, 508] on span at bounding box center [113, 514] width 12 height 12
click at [124, 510] on input "checkbox" at bounding box center [124, 510] width 0 height 0
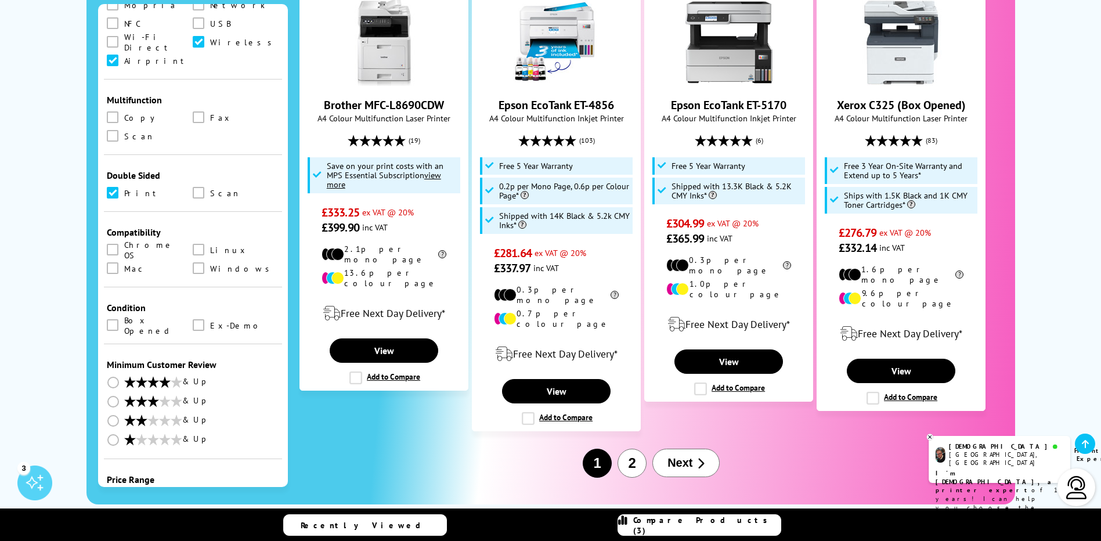
scroll to position [1393, 0]
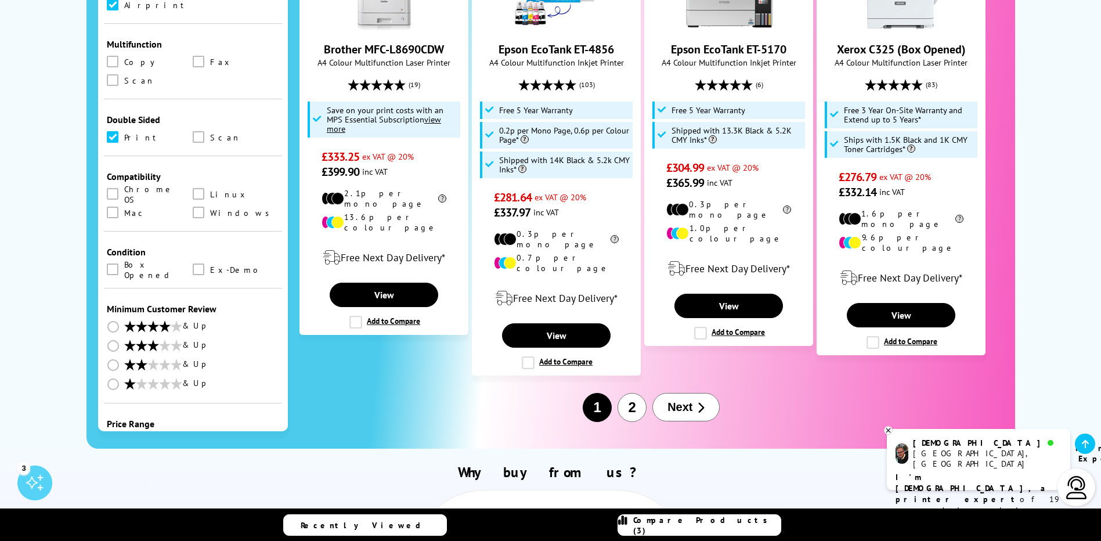
click at [212, 459] on select "0 100 200 300 400 500 600 700 800 900 1000 1500 2000 3000 4000 5000 6000 7000 8…" at bounding box center [236, 466] width 86 height 15
select select "300"
click at [193, 459] on select "0 100 200 300 400 500 600 700 800 900 1000 1500 2000 3000 4000 5000 6000 7000 8…" at bounding box center [236, 466] width 86 height 15
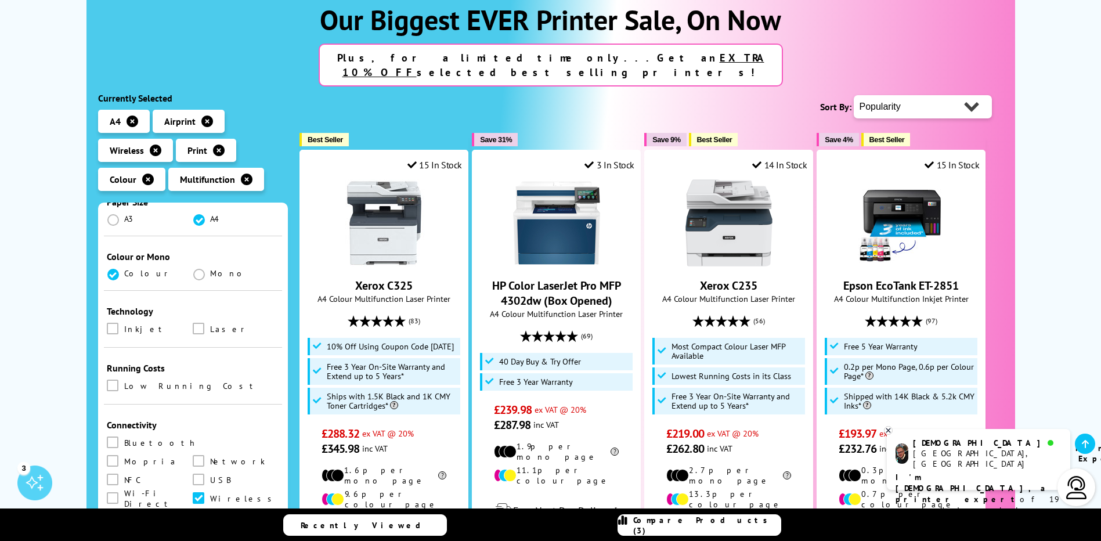
scroll to position [290, 0]
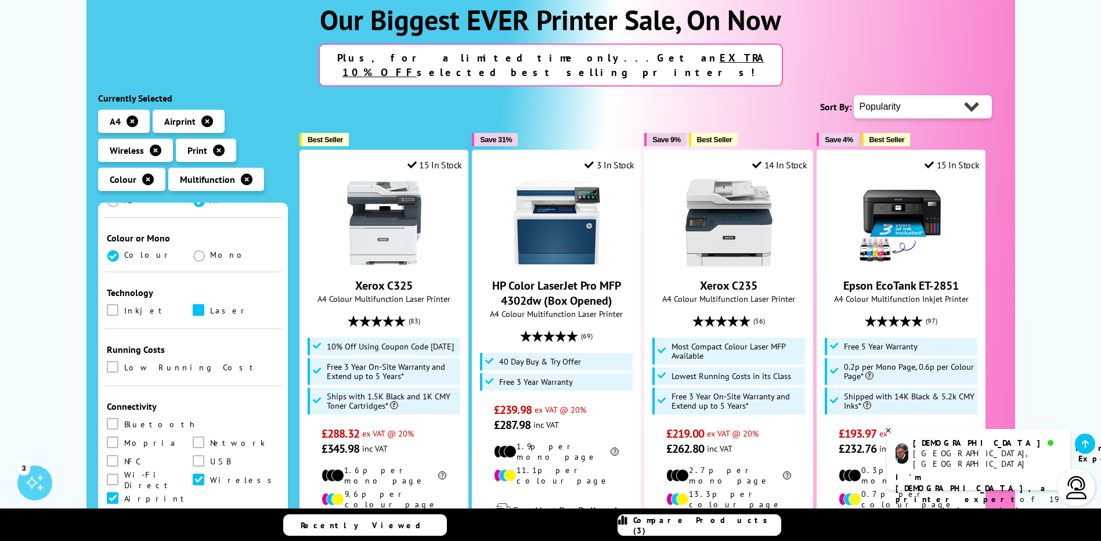
click at [197, 304] on span at bounding box center [199, 310] width 12 height 12
click at [210, 306] on input "checkbox" at bounding box center [210, 306] width 0 height 0
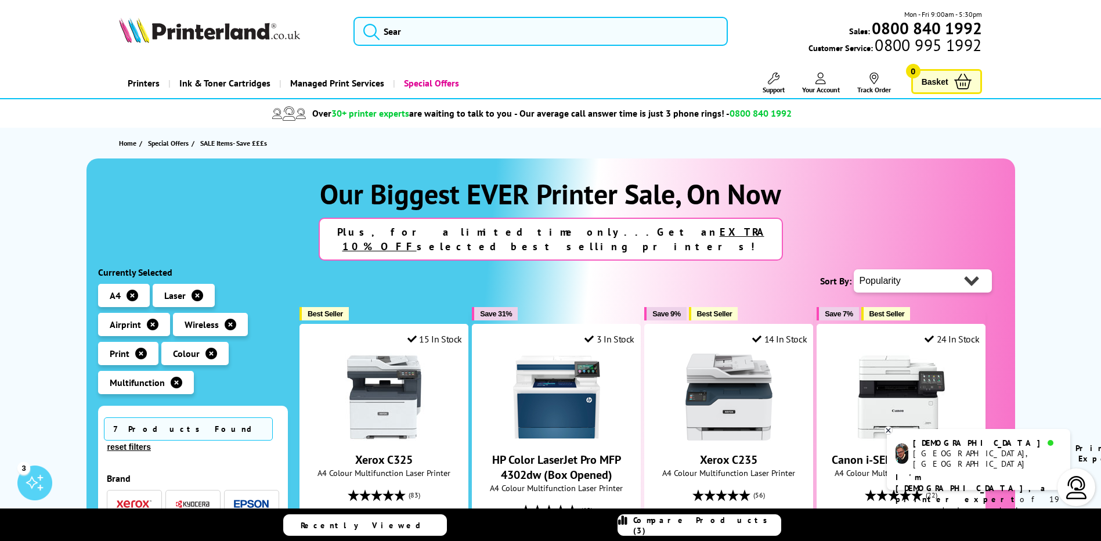
click at [883, 269] on select "Popularity Rating Price - Low to High Price - High to Low Running Costs - Low t…" at bounding box center [923, 280] width 138 height 23
select select "Rating"
click at [854, 269] on select "Popularity Rating Price - Low to High Price - High to Low Running Costs - Low t…" at bounding box center [923, 280] width 138 height 23
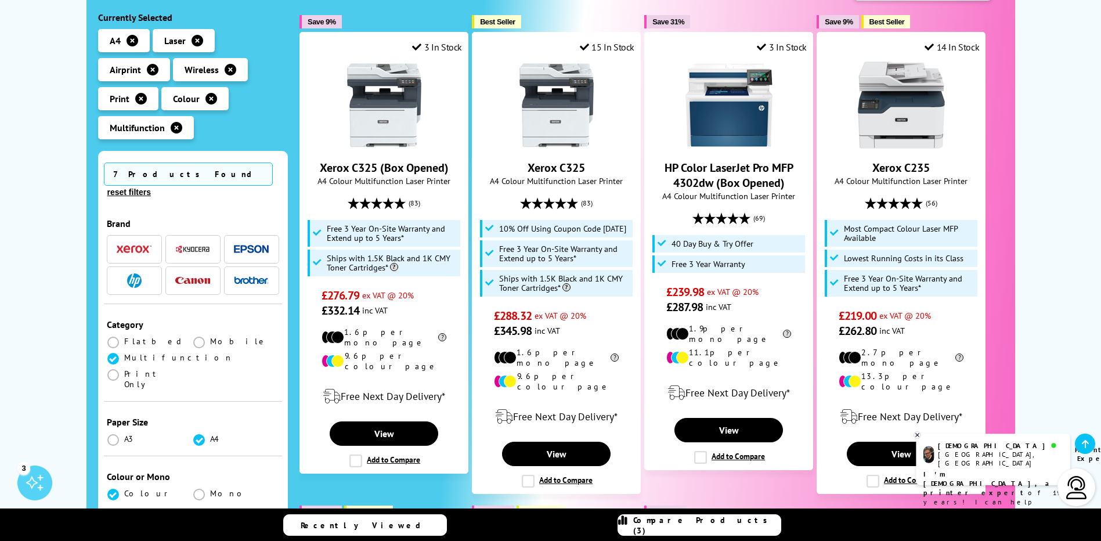
scroll to position [174, 0]
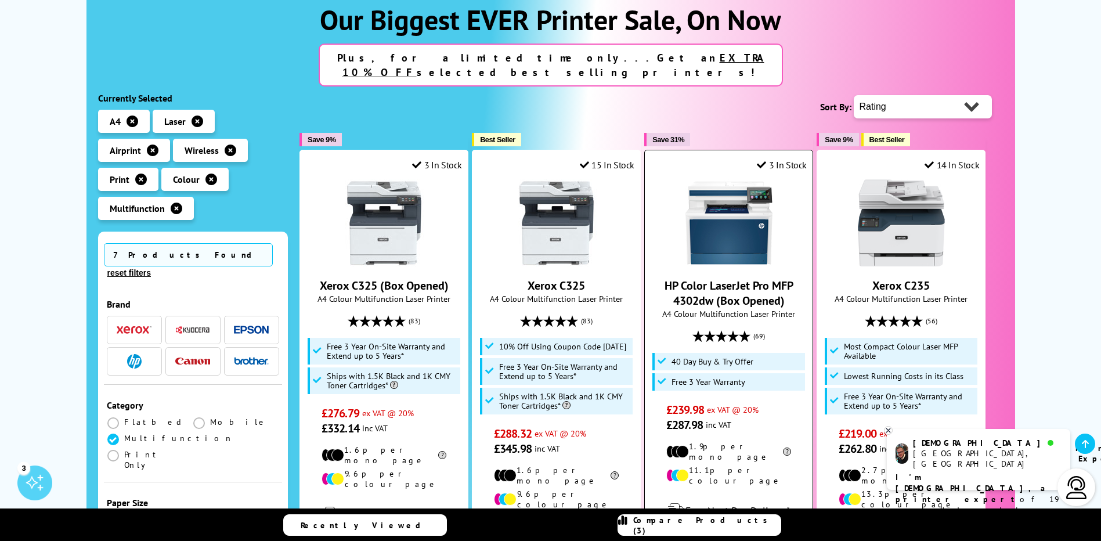
click at [720, 281] on link "HP Color LaserJet Pro MFP 4302dw (Box Opened)" at bounding box center [728, 293] width 129 height 30
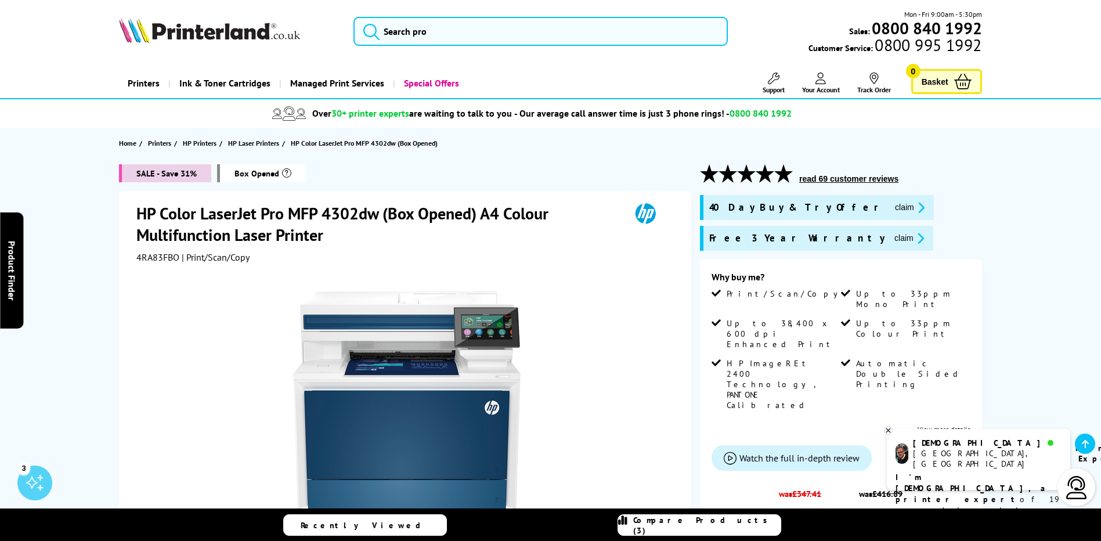
scroll to position [116, 0]
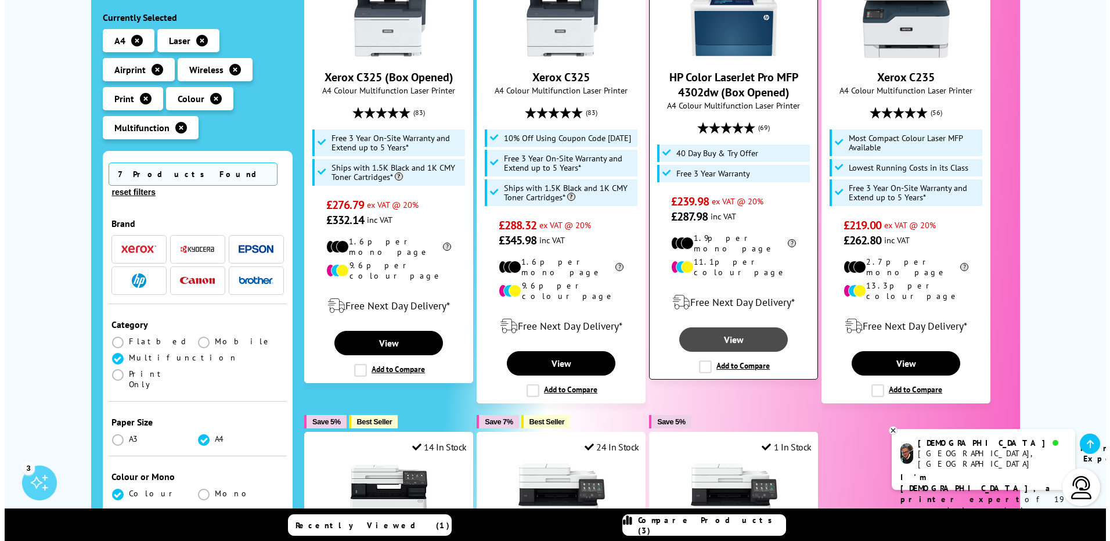
scroll to position [406, 0]
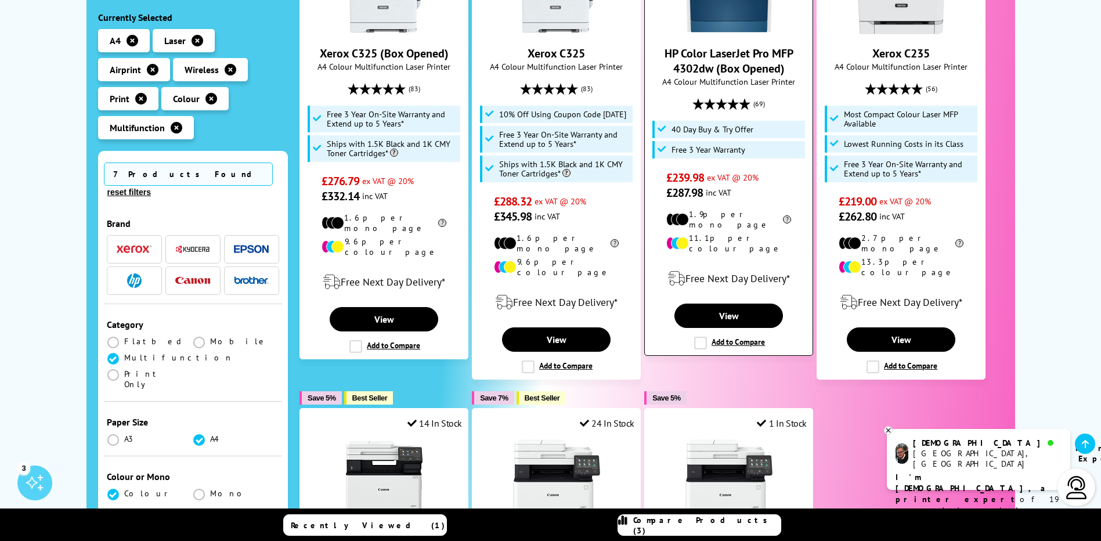
click at [702, 337] on label "Add to Compare" at bounding box center [729, 343] width 71 height 13
click at [0, 0] on input "Add to Compare" at bounding box center [0, 0] width 0 height 0
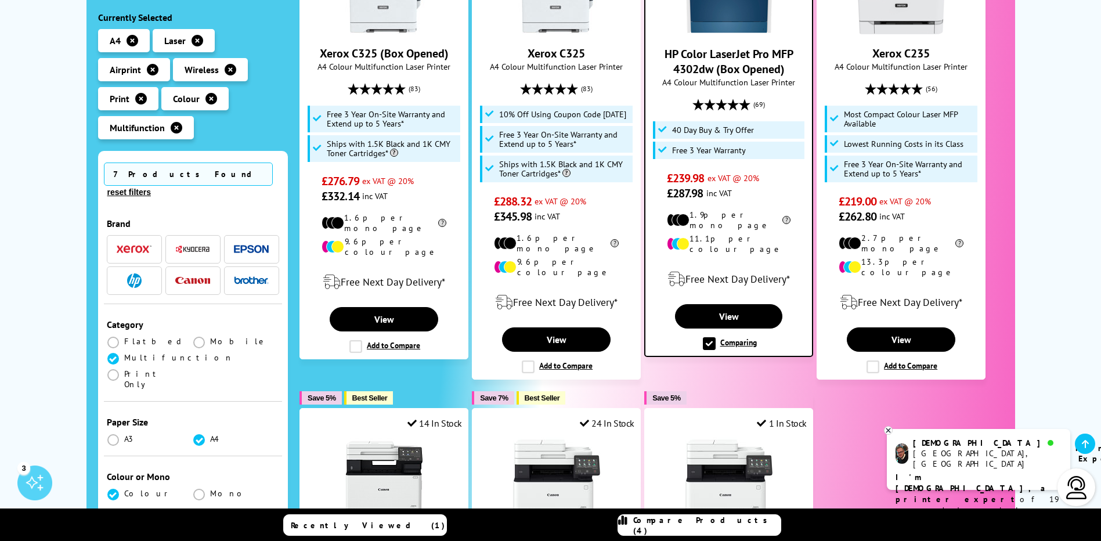
click at [678, 516] on link "Compare Products (4)" at bounding box center [699, 524] width 164 height 21
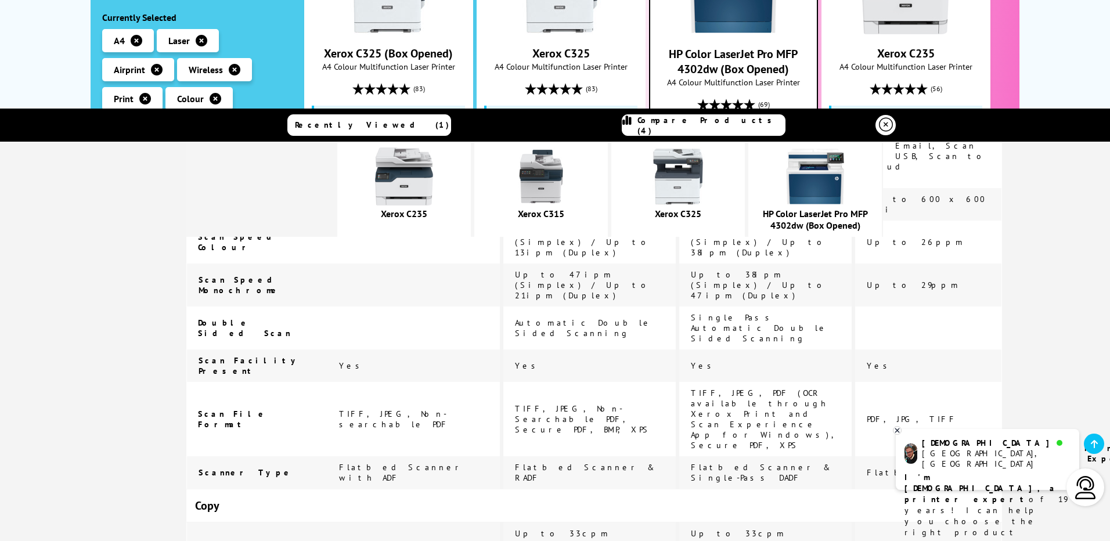
scroll to position [1161, 0]
